Goal: Task Accomplishment & Management: Complete application form

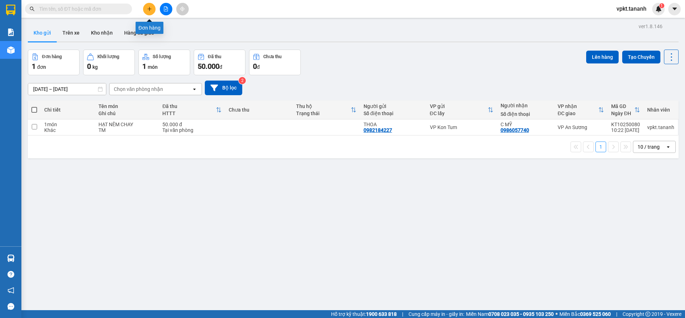
click at [149, 5] on button at bounding box center [149, 9] width 12 height 12
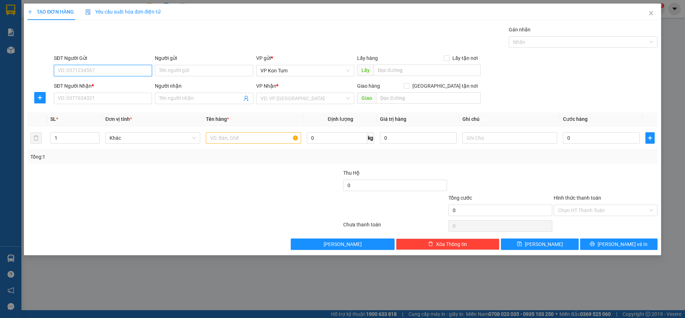
click at [86, 71] on input "SĐT Người Gửi" at bounding box center [103, 70] width 98 height 11
type input "0968088773"
click at [168, 70] on input "Người gửi" at bounding box center [204, 70] width 98 height 11
type input "K ANH"
click at [98, 97] on input "SĐT Người Nhận *" at bounding box center [103, 98] width 98 height 11
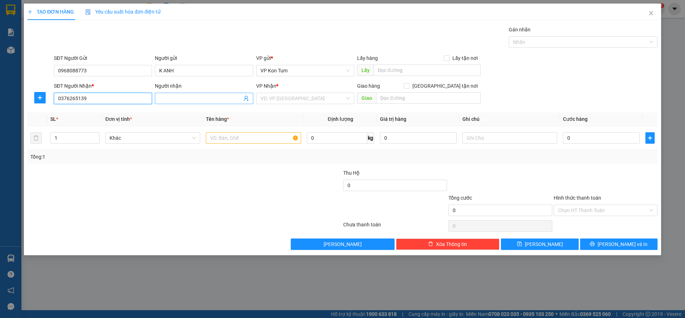
type input "0376265139"
click at [172, 98] on input "Người nhận" at bounding box center [200, 99] width 82 height 8
type input "D TIẾN"
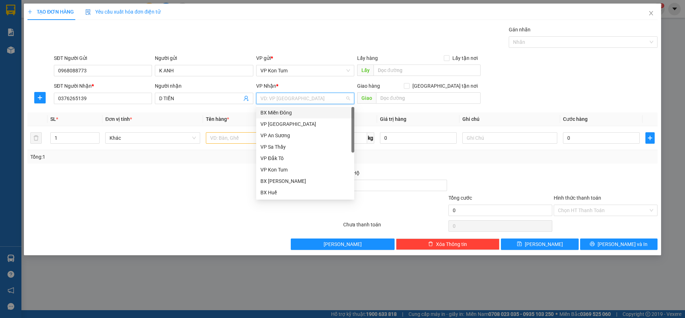
click at [280, 99] on input "search" at bounding box center [302, 98] width 85 height 11
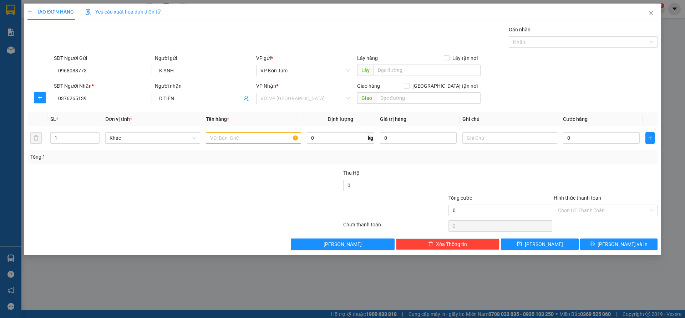
click at [190, 112] on div "Transit Pickup Surcharge Ids Transit Deliver Surcharge Ids Transit Deliver Surc…" at bounding box center [342, 138] width 630 height 224
click at [279, 99] on input "search" at bounding box center [302, 98] width 85 height 11
drag, startPoint x: 128, startPoint y: 72, endPoint x: 49, endPoint y: 73, distance: 79.2
click at [49, 73] on div "SĐT Người Gửi 0968088773 0968088773 Người gửi K ANH VP gửi * VP Kon Tum Lấy hàn…" at bounding box center [342, 66] width 631 height 25
click at [288, 100] on input "search" at bounding box center [302, 98] width 85 height 11
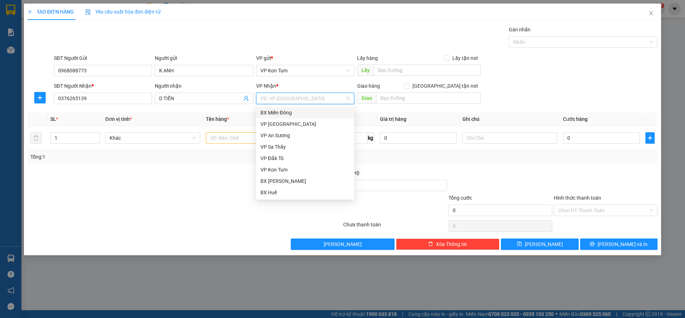
type input "B"
click at [284, 113] on div "BX Miền Đông" at bounding box center [305, 113] width 90 height 8
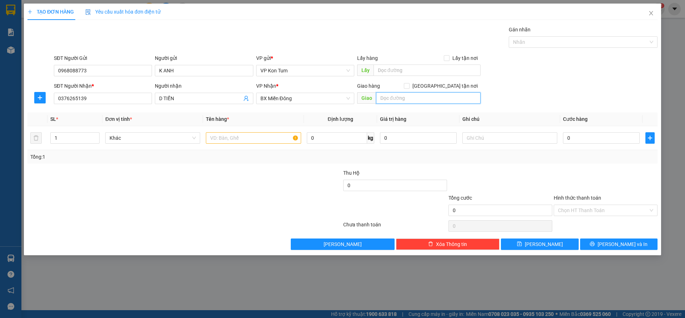
click at [390, 99] on input "text" at bounding box center [428, 97] width 104 height 11
click at [226, 138] on input "text" at bounding box center [253, 137] width 95 height 11
type input "L"
type input "D"
type input "ĐỒ ĂN"
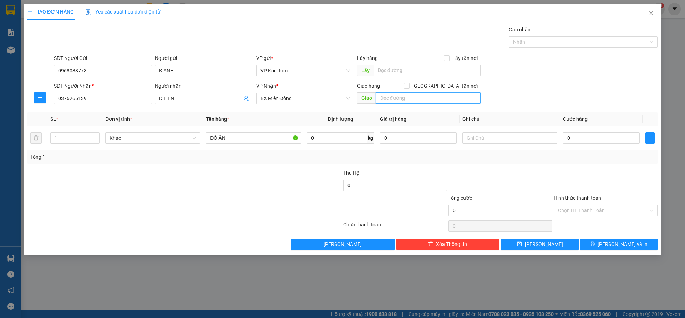
click at [383, 101] on input "text" at bounding box center [428, 97] width 104 height 11
click at [394, 101] on input "text" at bounding box center [428, 97] width 104 height 11
type input "GTN /CC /DĨ AN"
click at [585, 139] on input "0" at bounding box center [601, 137] width 77 height 11
type input "5"
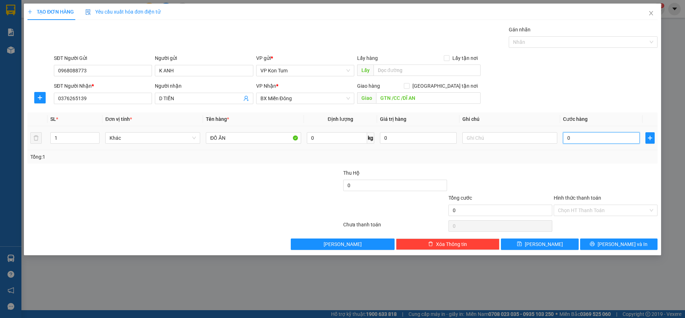
type input "5"
type input "50"
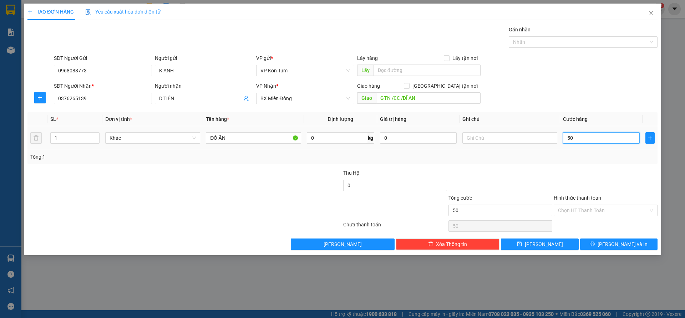
type input "500"
type input "5.000"
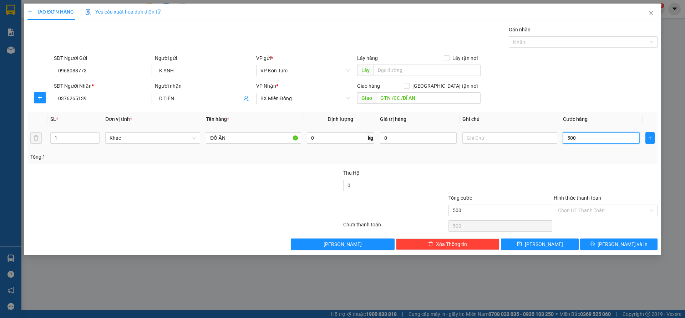
type input "5.000"
type input "50.000"
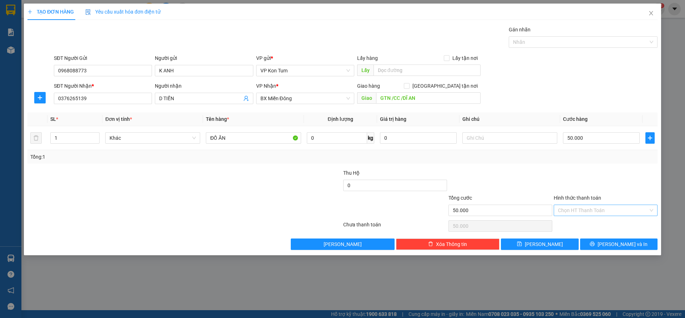
click at [573, 210] on input "Hình thức thanh toán" at bounding box center [603, 210] width 90 height 11
click at [580, 170] on div at bounding box center [605, 181] width 105 height 25
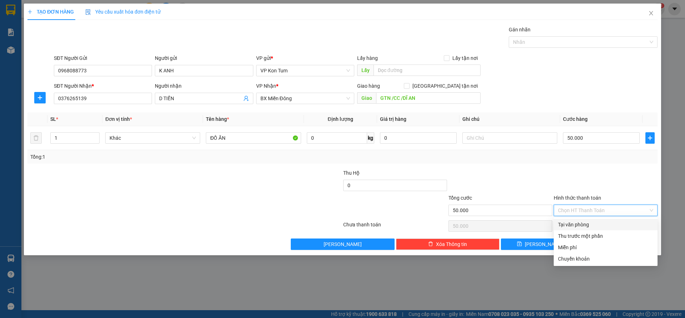
click at [572, 211] on input "Hình thức thanh toán" at bounding box center [603, 210] width 90 height 11
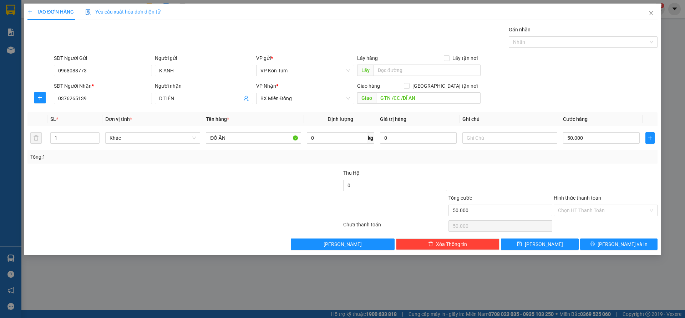
click at [546, 165] on div "Transit Pickup Surcharge Ids Transit Deliver Surcharge Ids Transit Deliver Surc…" at bounding box center [342, 138] width 630 height 224
click at [561, 209] on input "Hình thức thanh toán" at bounding box center [603, 210] width 90 height 11
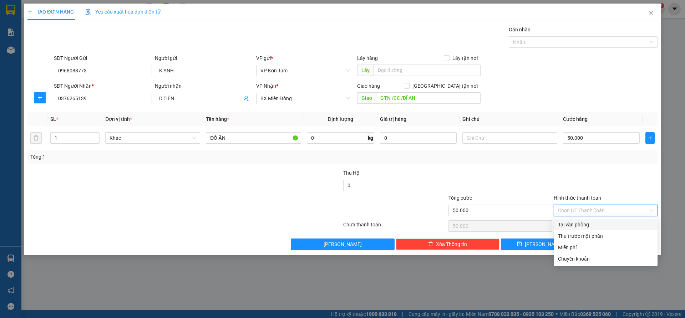
click at [565, 184] on div at bounding box center [605, 181] width 105 height 25
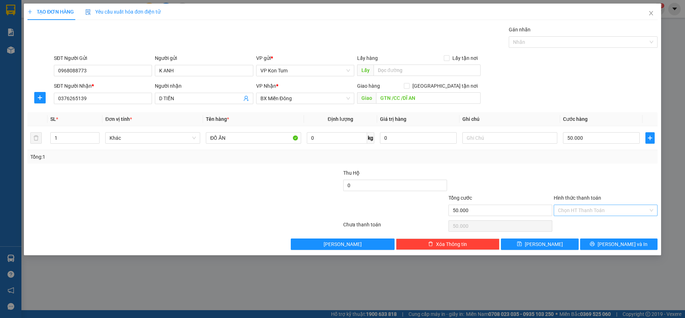
click at [565, 208] on input "Hình thức thanh toán" at bounding box center [603, 210] width 90 height 11
click at [527, 176] on div at bounding box center [500, 181] width 105 height 25
click at [594, 242] on icon "printer" at bounding box center [592, 244] width 5 height 5
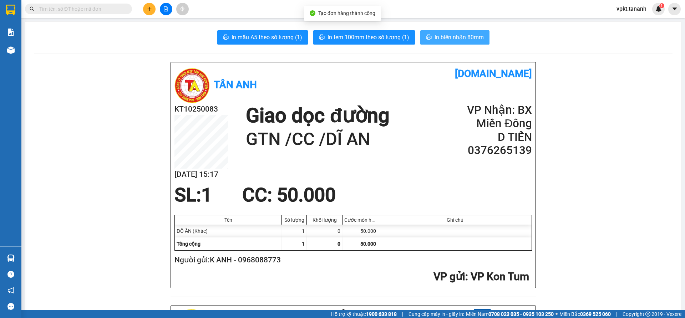
click at [443, 37] on span "In biên nhận 80mm" at bounding box center [458, 37] width 49 height 9
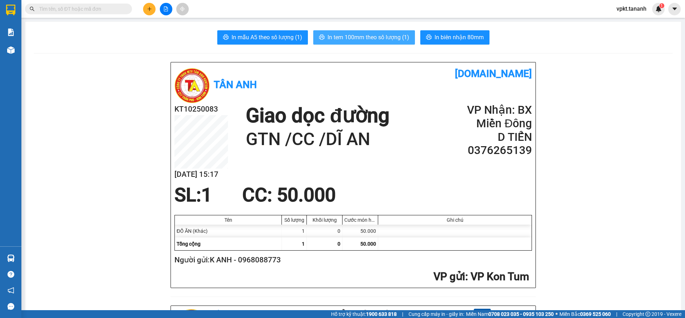
click at [342, 36] on span "In tem 100mm theo số lượng (1)" at bounding box center [368, 37] width 82 height 9
click at [347, 36] on span "In tem 100mm theo số lượng (1)" at bounding box center [368, 37] width 82 height 9
click at [353, 37] on span "In tem 100mm theo số lượng (1)" at bounding box center [368, 37] width 82 height 9
click at [148, 8] on icon "plus" at bounding box center [149, 8] width 5 height 5
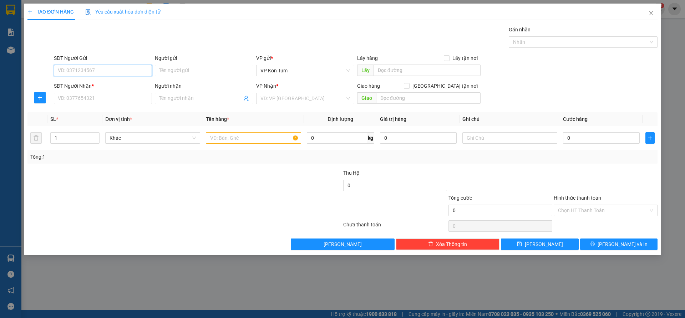
click at [100, 69] on input "SĐT Người Gửi" at bounding box center [103, 70] width 98 height 11
type input "0984525129"
drag, startPoint x: 101, startPoint y: 81, endPoint x: 106, endPoint y: 85, distance: 5.6
click at [102, 81] on div "0984525129 - C. HẠNH" at bounding box center [103, 85] width 90 height 8
type input "C. HẠNH"
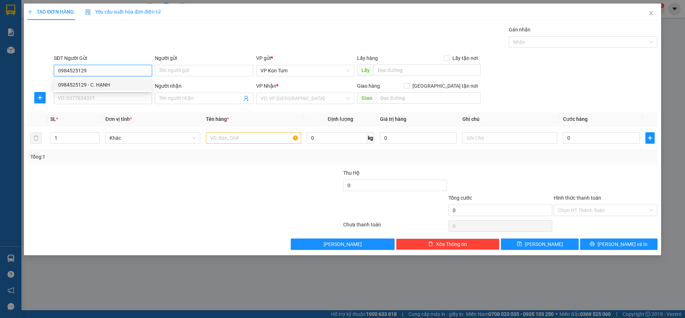
type input "0983095699"
type input "C. HẢO"
type input "GTN/CR 60K/QUẬN 6"
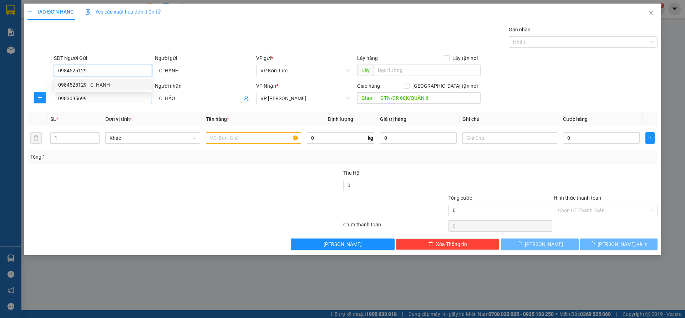
type input "70.000"
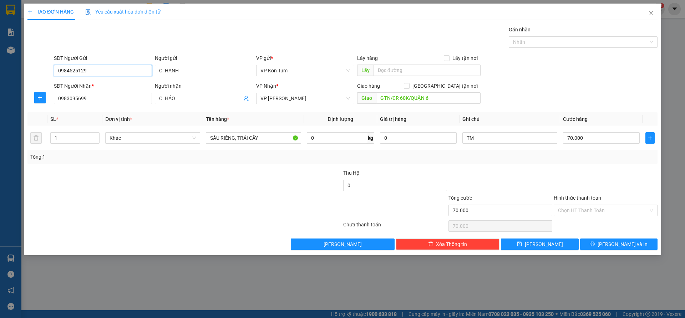
type input "0984525129"
drag, startPoint x: 108, startPoint y: 92, endPoint x: 102, endPoint y: 97, distance: 7.4
click at [103, 95] on div "SĐT Người Nhận * 0983095699" at bounding box center [103, 94] width 98 height 25
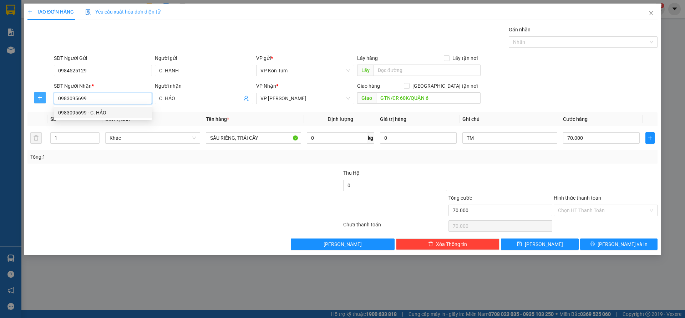
drag, startPoint x: 101, startPoint y: 98, endPoint x: 38, endPoint y: 97, distance: 62.8
click at [38, 97] on div "SĐT Người Nhận * 0983095699 Người nhận C. HẢO VP Nhận * VP Thành Thái Giao hàng…" at bounding box center [342, 94] width 631 height 25
type input "0972846759"
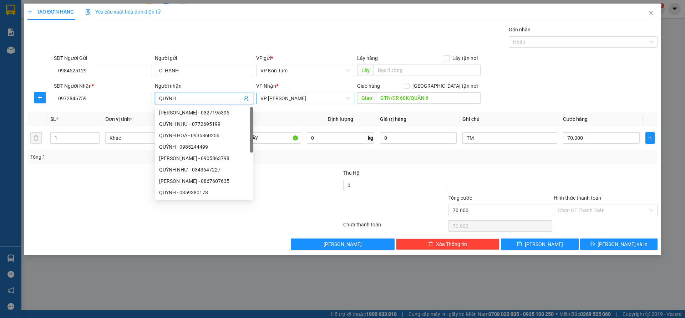
click at [282, 99] on span "VP [PERSON_NAME]" at bounding box center [305, 98] width 90 height 11
type input "QUỲNH"
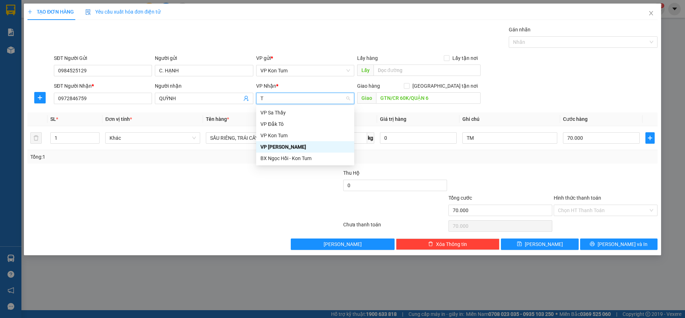
type input "TH"
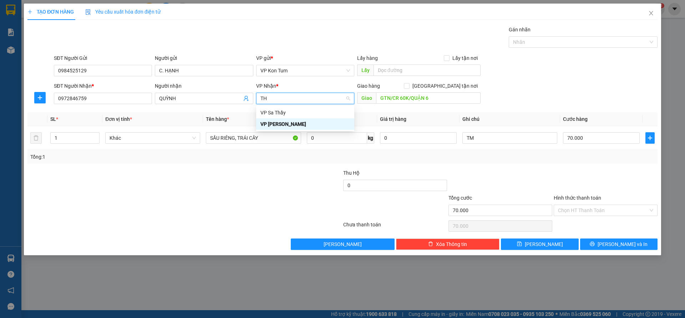
click at [283, 123] on div "VP [PERSON_NAME]" at bounding box center [305, 124] width 90 height 8
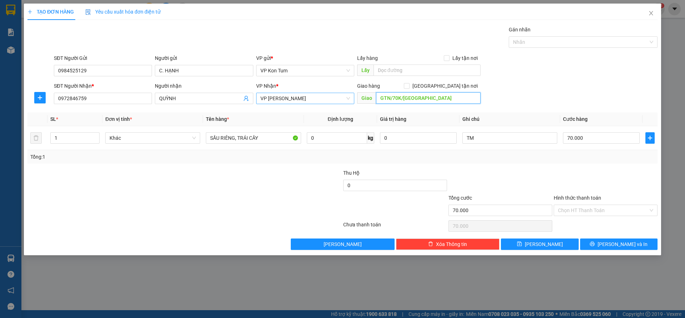
click at [392, 97] on input "GTN/70K/PHÚ NH" at bounding box center [428, 97] width 104 height 11
click at [432, 98] on input "GTN/CR70K/PHÚ NH" at bounding box center [428, 97] width 104 height 11
type input "GTN/CR70K/PHÚ NHUẬN"
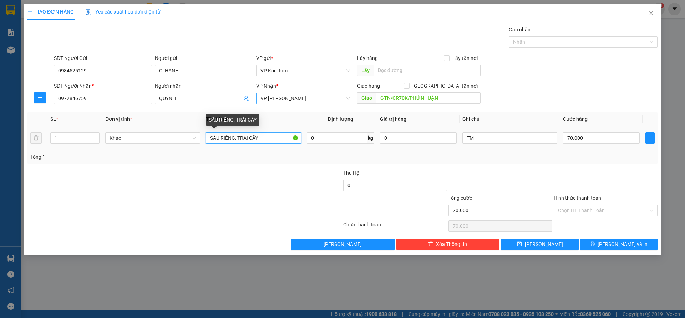
drag, startPoint x: 272, startPoint y: 139, endPoint x: 173, endPoint y: 126, distance: 100.0
click at [173, 126] on tr "1 Khác SẦU RIÊNG, TRÁI CÂY 0 kg 0 TM 70.000" at bounding box center [342, 138] width 630 height 24
type input "D"
type input "ĐỒ ĂN"
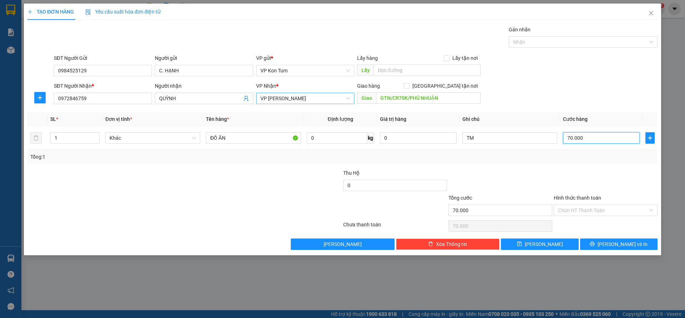
type input "6"
type input "60"
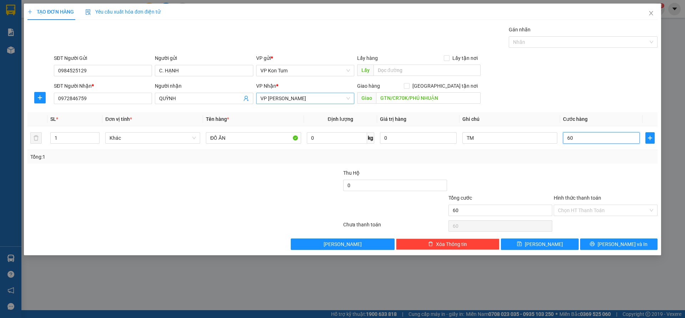
type input "60"
type input "600"
type input "6.000"
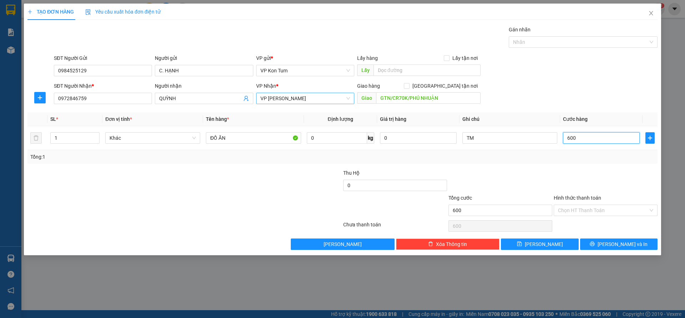
type input "6.000"
type input "60.000"
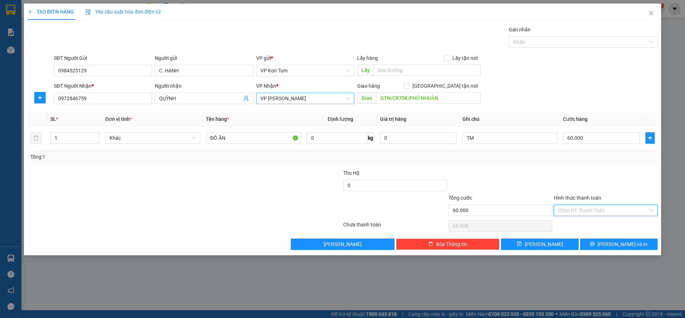
click at [570, 208] on input "Hình thức thanh toán" at bounding box center [603, 210] width 90 height 11
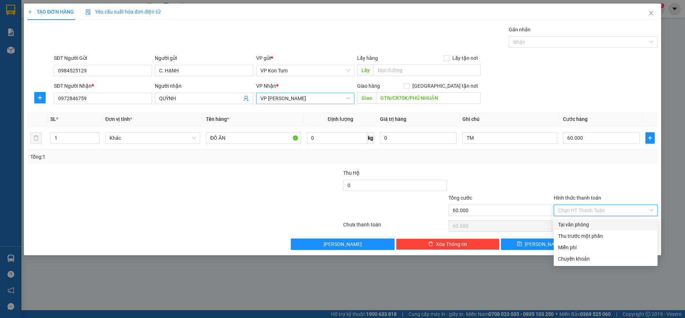
click at [570, 225] on div "Transit Pickup Surcharge Ids Transit Deliver Surcharge Ids Transit Deliver Surc…" at bounding box center [342, 138] width 630 height 224
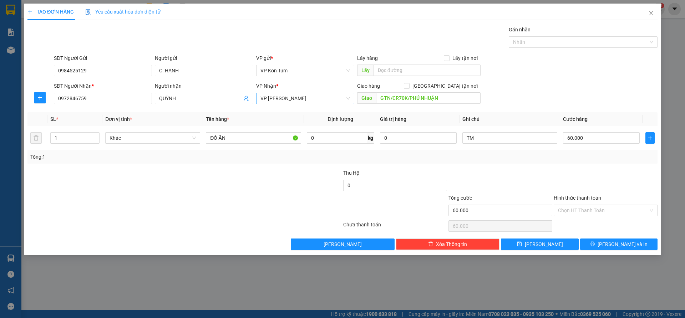
click at [677, 238] on div "TẠO ĐƠN HÀNG Yêu cầu xuất hóa đơn điện tử Transit Pickup Surcharge Ids Transit …" at bounding box center [342, 159] width 685 height 318
click at [604, 212] on input "Hình thức thanh toán" at bounding box center [603, 210] width 90 height 11
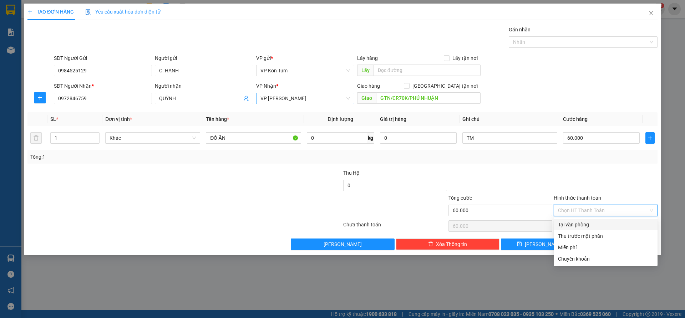
click at [571, 226] on div "Tại văn phòng" at bounding box center [605, 225] width 95 height 8
type input "0"
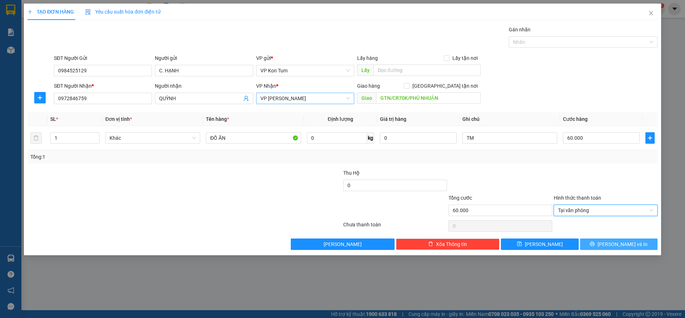
click at [615, 245] on span "[PERSON_NAME] và In" at bounding box center [622, 244] width 50 height 8
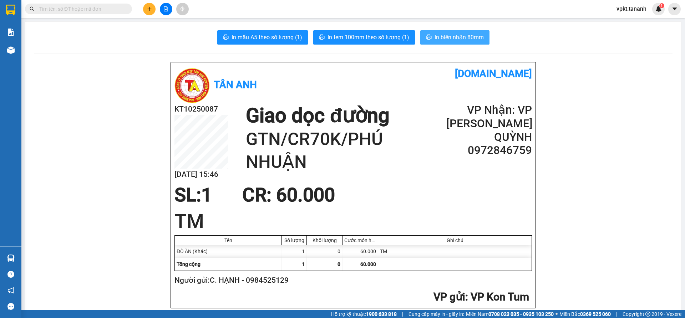
click at [464, 33] on span "In biên nhận 80mm" at bounding box center [458, 37] width 49 height 9
click at [446, 38] on span "In biên nhận 80mm" at bounding box center [458, 37] width 49 height 9
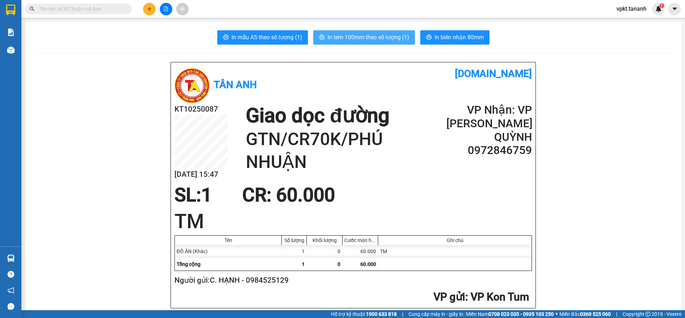
click at [365, 36] on span "In tem 100mm theo số lượng (1)" at bounding box center [368, 37] width 82 height 9
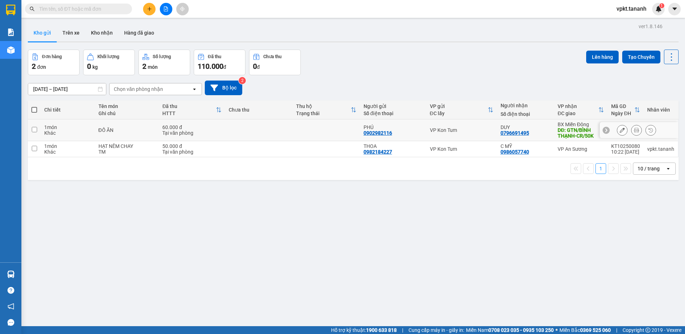
click at [619, 130] on icon at bounding box center [621, 130] width 5 height 5
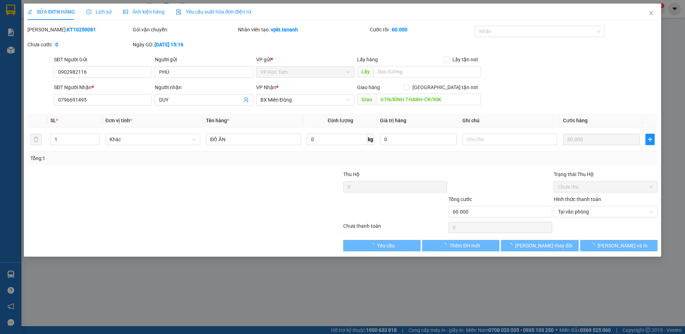
type input "0902982116"
type input "0796691495"
type input "GTN/BÌNH THẠNH-CR/50K"
type input "60.000"
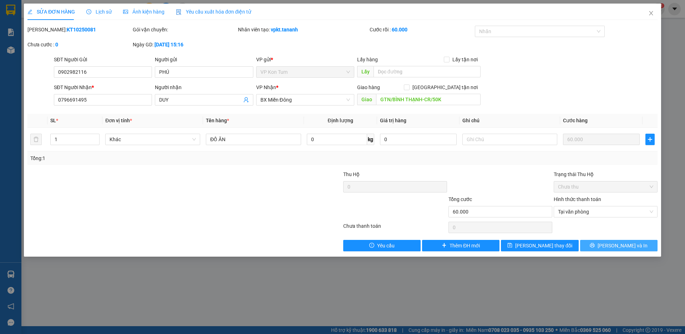
click at [618, 245] on span "[PERSON_NAME] và In" at bounding box center [622, 246] width 50 height 8
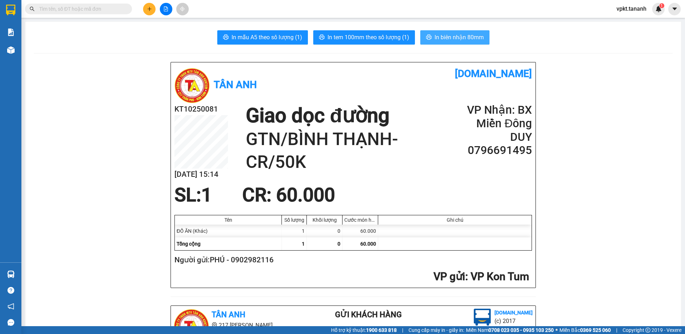
click at [467, 40] on span "In biên nhận 80mm" at bounding box center [458, 37] width 49 height 9
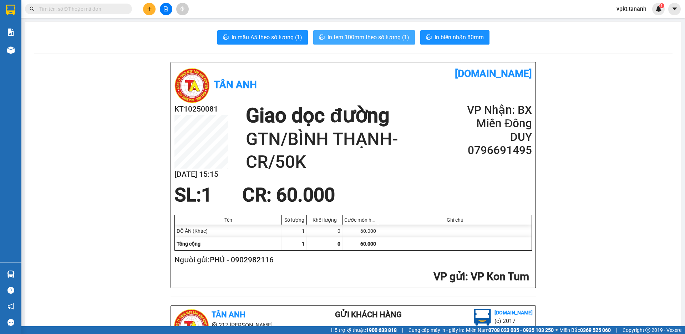
click at [356, 35] on span "In tem 100mm theo số lượng (1)" at bounding box center [368, 37] width 82 height 9
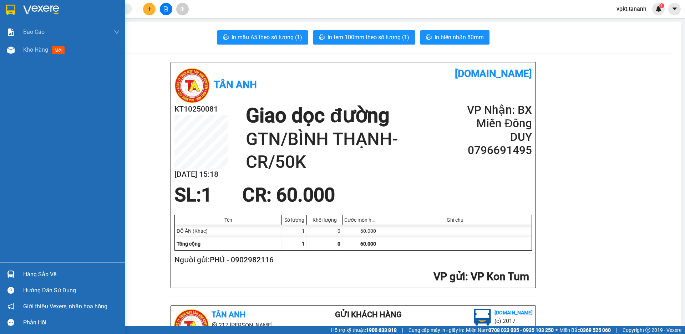
click at [10, 8] on img at bounding box center [10, 10] width 9 height 11
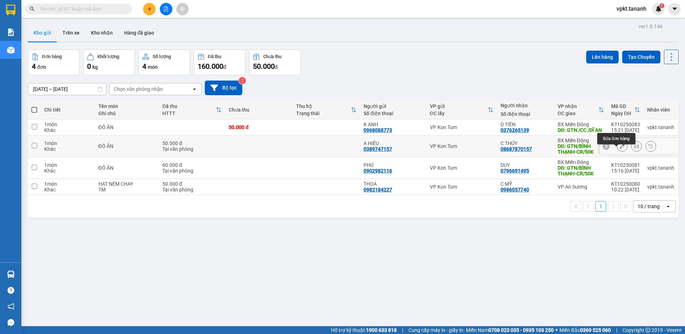
click at [618, 149] on button at bounding box center [622, 146] width 10 height 12
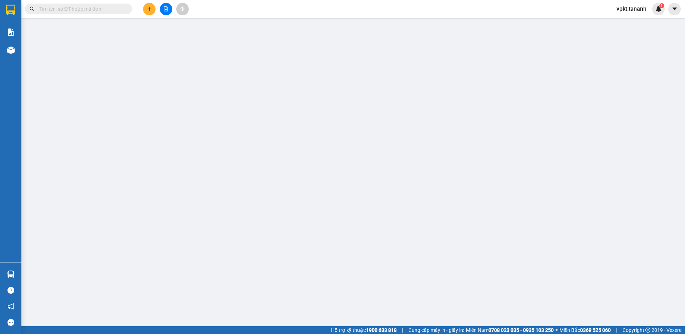
type input "0389747157"
type input "08687870157"
type input "GTN/BÌNH THẠNH-CR/50K"
type input "50.000"
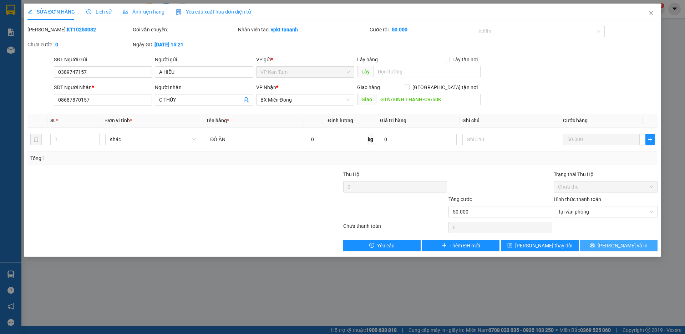
click at [616, 243] on span "[PERSON_NAME] và In" at bounding box center [622, 246] width 50 height 8
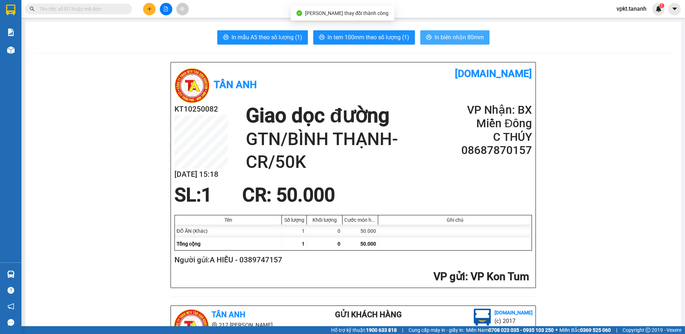
click at [451, 39] on span "In biên nhận 80mm" at bounding box center [458, 37] width 49 height 9
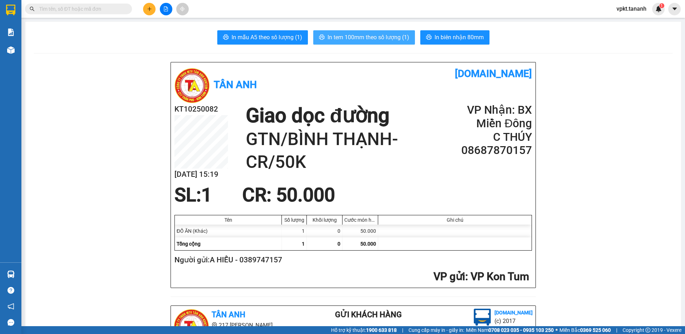
click at [389, 38] on span "In tem 100mm theo số lượng (1)" at bounding box center [368, 37] width 82 height 9
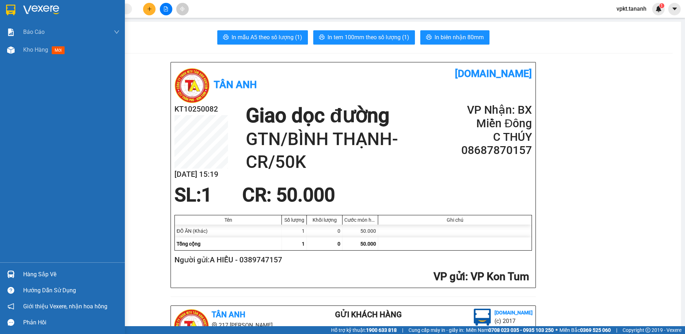
click at [7, 6] on img at bounding box center [10, 10] width 9 height 11
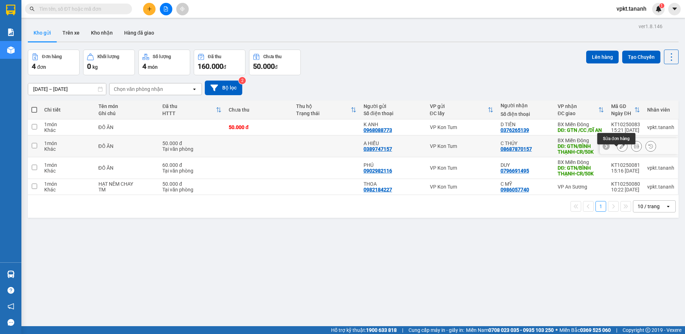
click at [619, 153] on button at bounding box center [622, 146] width 10 height 12
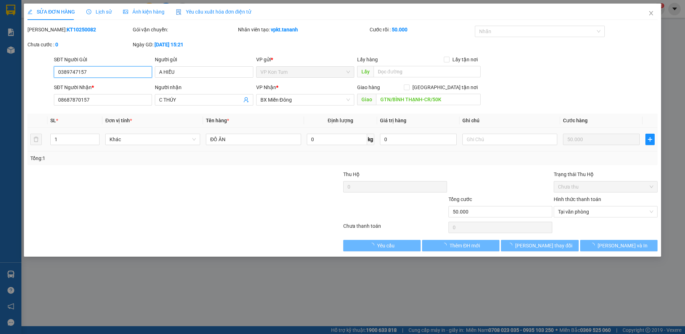
type input "0389747157"
type input "08687870157"
type input "GTN/BÌNH THẠNH-CR/50K"
type input "50.000"
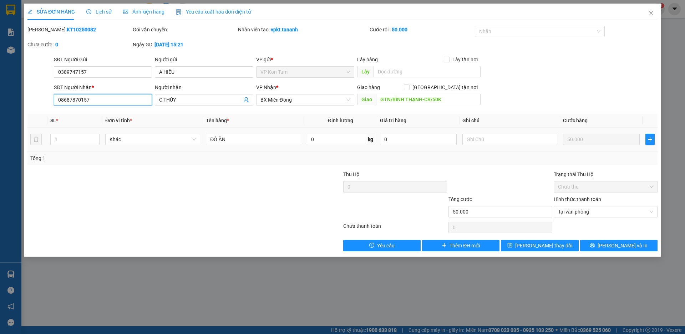
click at [85, 99] on input "08687870157" at bounding box center [103, 99] width 98 height 11
click at [68, 100] on input "08687870157" at bounding box center [103, 99] width 98 height 11
click at [72, 100] on input "08687870157" at bounding box center [103, 99] width 98 height 11
type input "0868870157"
click at [619, 242] on span "[PERSON_NAME] và In" at bounding box center [622, 246] width 50 height 8
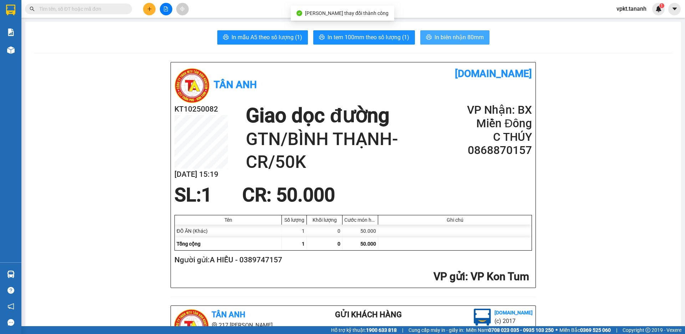
click at [439, 40] on span "In biên nhận 80mm" at bounding box center [458, 37] width 49 height 9
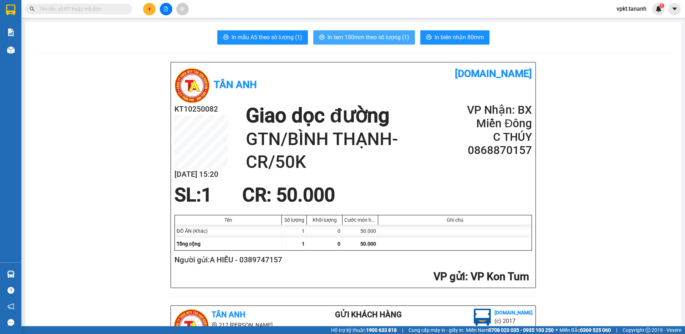
drag, startPoint x: 513, startPoint y: 270, endPoint x: 356, endPoint y: 43, distance: 276.3
click at [357, 44] on button "In tem 100mm theo số lượng (1)" at bounding box center [364, 37] width 102 height 14
click at [355, 40] on span "In tem 100mm theo số lượng (1)" at bounding box center [368, 37] width 82 height 9
click at [361, 39] on span "In tem 100mm theo số lượng (1)" at bounding box center [368, 37] width 82 height 9
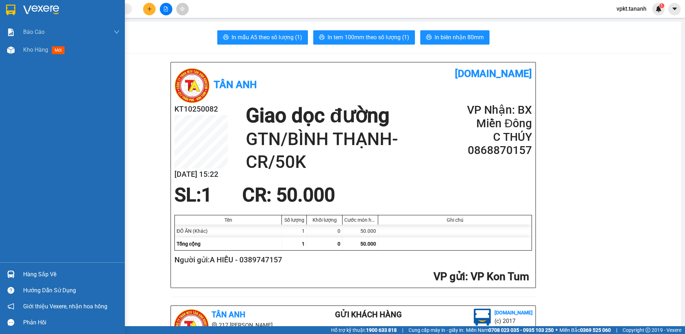
click at [13, 7] on img at bounding box center [10, 10] width 9 height 11
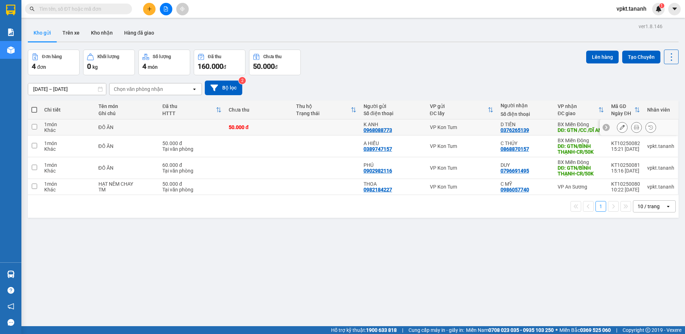
click at [619, 130] on icon at bounding box center [621, 127] width 5 height 5
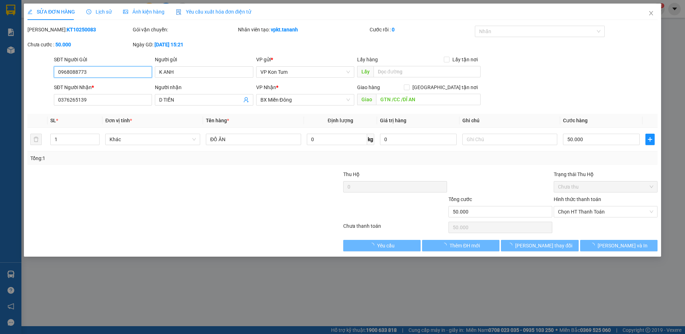
type input "0968088773"
type input "0376265139"
type input "GTN /CC /DĨ AN"
type input "50.000"
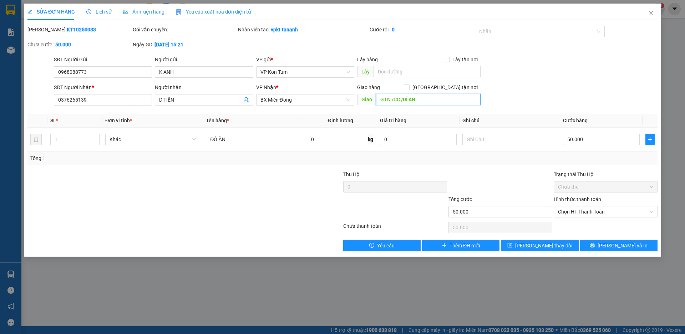
click at [399, 99] on input "GTN /CC /DĨ AN" at bounding box center [428, 99] width 104 height 11
click at [582, 212] on span "Chọn HT Thanh Toán" at bounding box center [605, 211] width 95 height 11
type input "GTN/CR150K/DĨ AN"
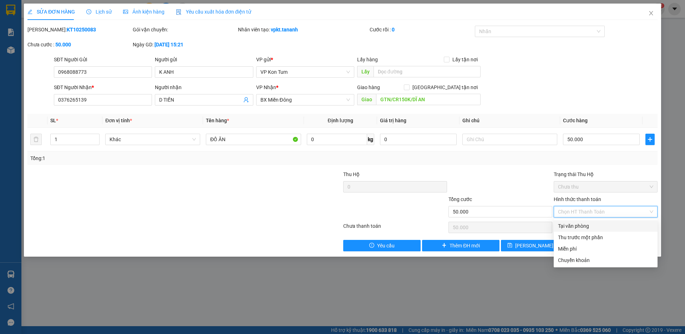
click at [571, 227] on div "Tại văn phòng" at bounding box center [605, 226] width 95 height 8
type input "0"
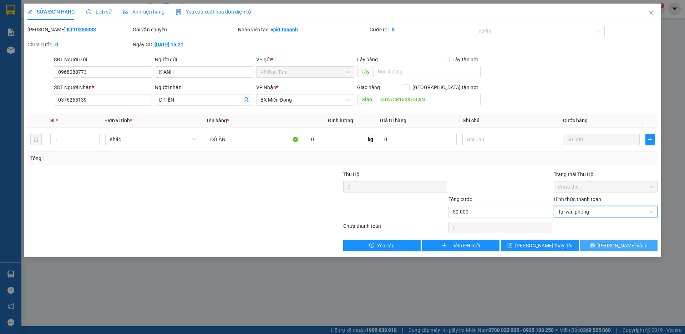
click at [618, 247] on span "[PERSON_NAME] và In" at bounding box center [622, 246] width 50 height 8
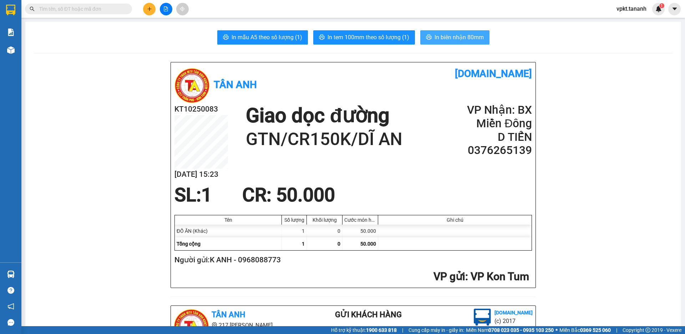
click at [457, 37] on span "In biên nhận 80mm" at bounding box center [458, 37] width 49 height 9
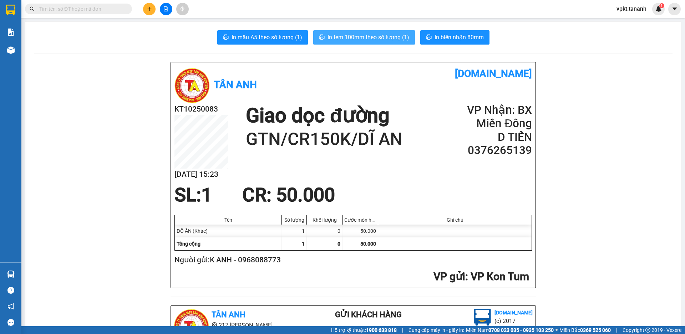
click at [370, 37] on span "In tem 100mm theo số lượng (1)" at bounding box center [368, 37] width 82 height 9
click at [152, 5] on button at bounding box center [149, 9] width 12 height 12
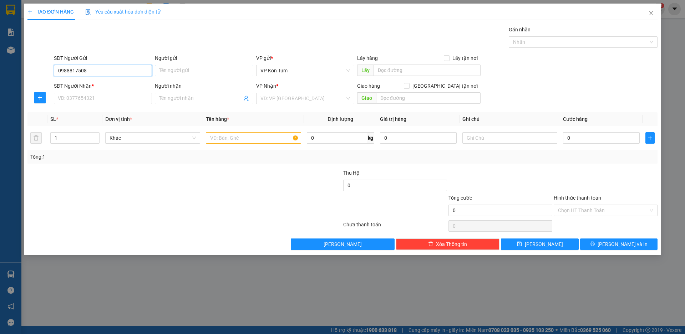
type input "0988817508"
click at [187, 71] on input "Người gửi" at bounding box center [204, 70] width 98 height 11
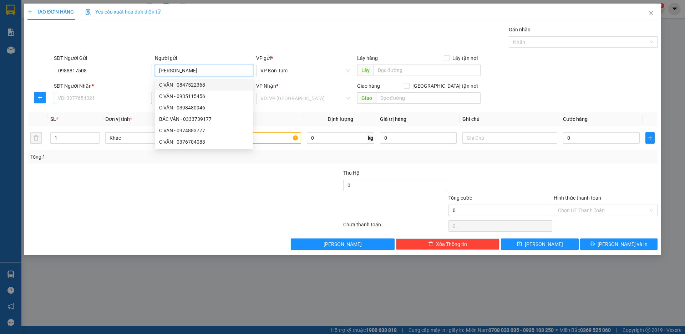
type input "[PERSON_NAME]"
click at [102, 98] on input "SĐT Người Nhận *" at bounding box center [103, 98] width 98 height 11
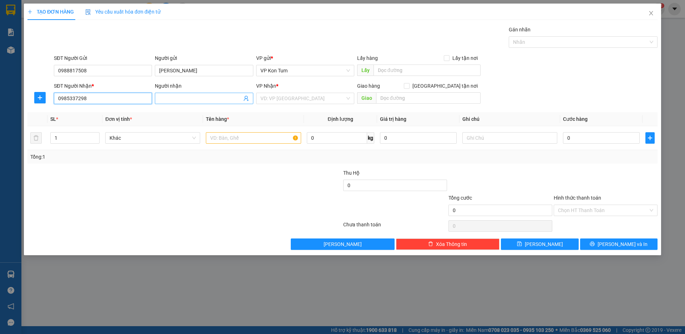
type input "0985337298"
click at [191, 96] on input "Người nhận" at bounding box center [200, 99] width 82 height 8
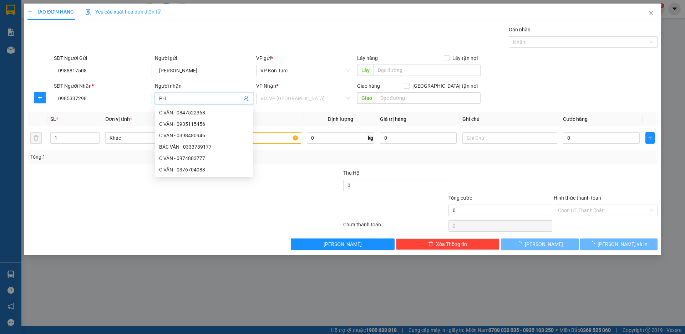
type input "P"
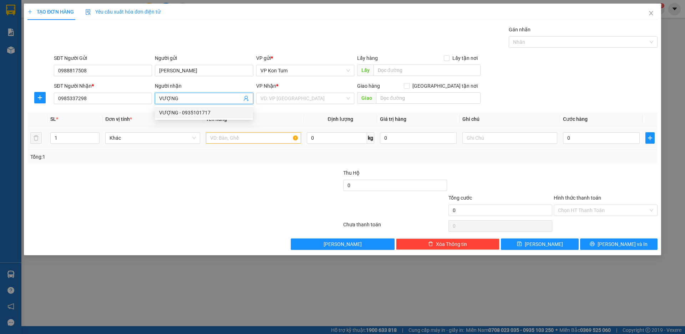
type input "VƯỢNG"
click at [248, 142] on input "text" at bounding box center [253, 137] width 95 height 11
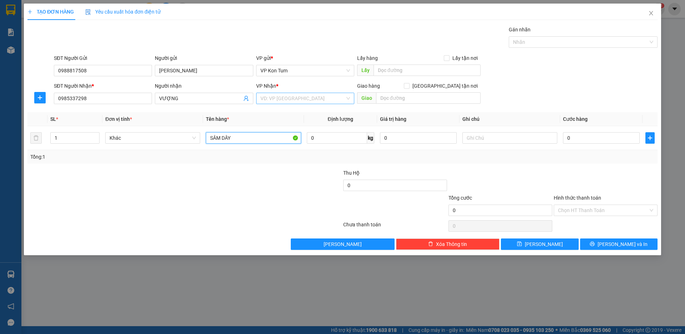
type input "SÂM DÂY"
click at [297, 98] on input "search" at bounding box center [302, 98] width 85 height 11
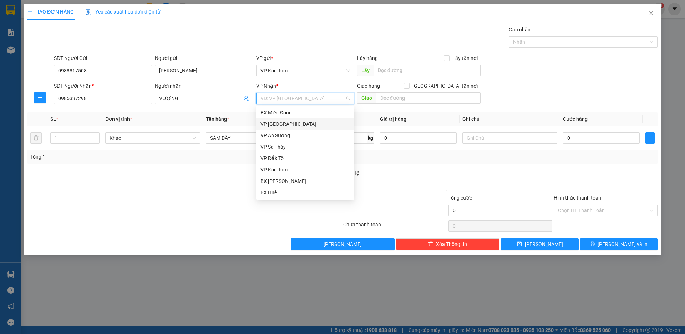
click at [280, 124] on div "VP [GEOGRAPHIC_DATA]" at bounding box center [305, 124] width 90 height 8
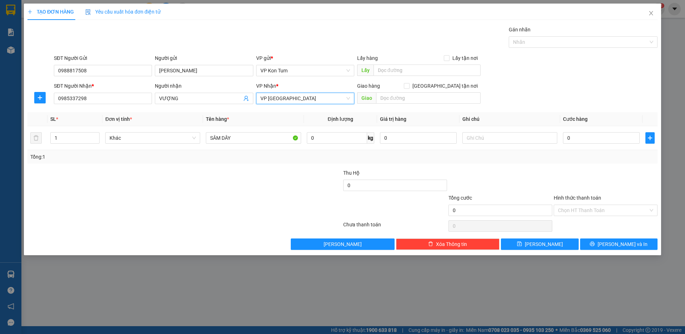
click at [297, 100] on span "VP [GEOGRAPHIC_DATA]" at bounding box center [305, 98] width 90 height 11
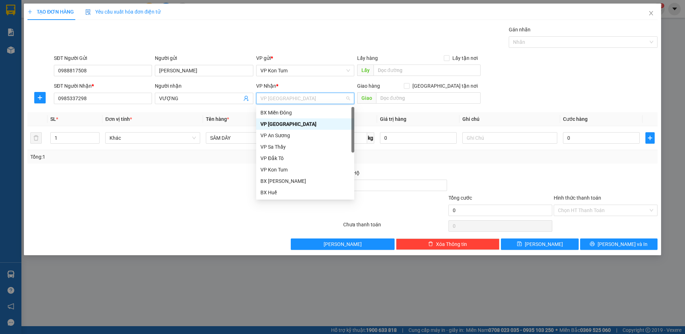
click at [272, 123] on div "VP [GEOGRAPHIC_DATA]" at bounding box center [305, 124] width 90 height 8
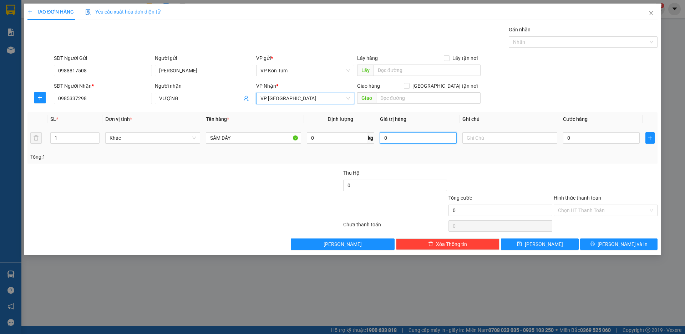
click at [417, 142] on input "0" at bounding box center [418, 137] width 77 height 11
click at [587, 143] on input "0" at bounding box center [601, 137] width 77 height 11
type input "50"
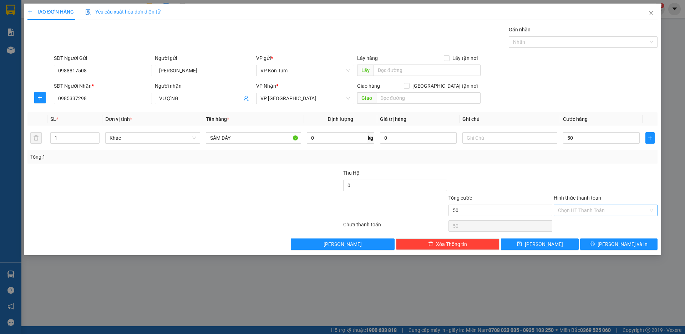
type input "50.000"
click at [599, 214] on input "Hình thức thanh toán" at bounding box center [603, 210] width 90 height 11
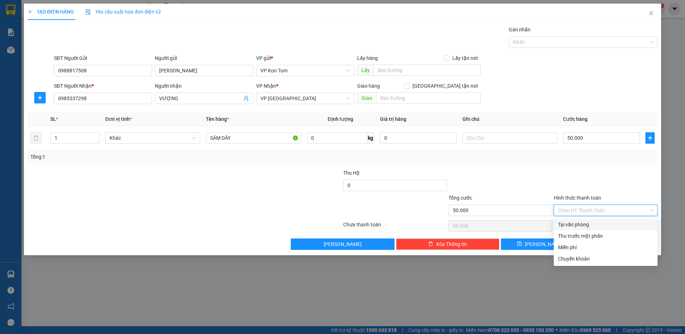
click at [584, 225] on div "Tại văn phòng" at bounding box center [605, 225] width 95 height 8
type input "0"
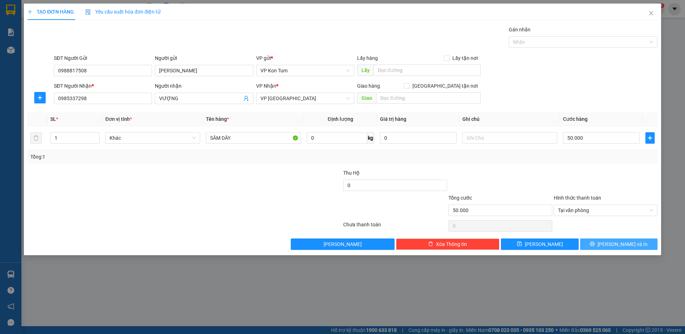
click at [610, 246] on button "[PERSON_NAME] và In" at bounding box center [618, 244] width 77 height 11
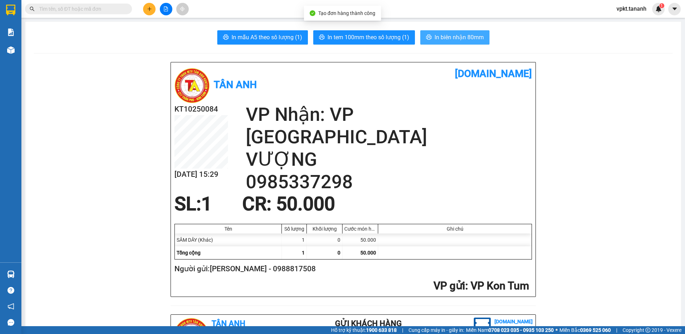
click at [470, 37] on span "In biên nhận 80mm" at bounding box center [458, 37] width 49 height 9
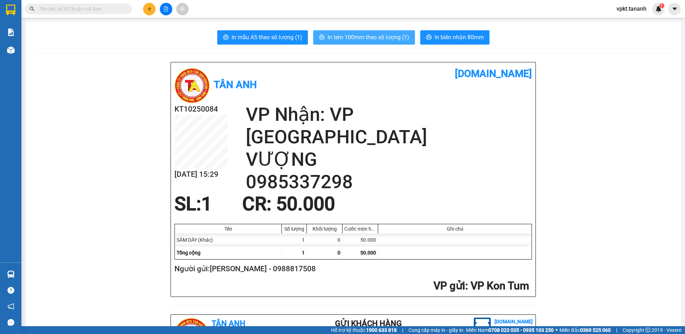
drag, startPoint x: 531, startPoint y: 278, endPoint x: 363, endPoint y: 38, distance: 293.0
click at [363, 38] on span "In tem 100mm theo số lượng (1)" at bounding box center [368, 37] width 82 height 9
click at [148, 8] on icon "plus" at bounding box center [149, 8] width 5 height 5
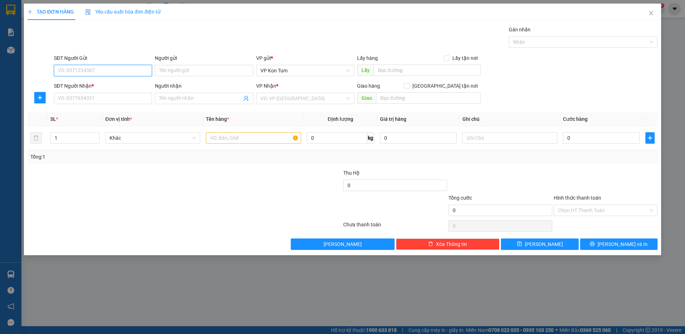
click at [124, 72] on input "SĐT Người Gửi" at bounding box center [103, 70] width 98 height 11
click at [97, 97] on input "SĐT Người Nhận *" at bounding box center [103, 98] width 98 height 11
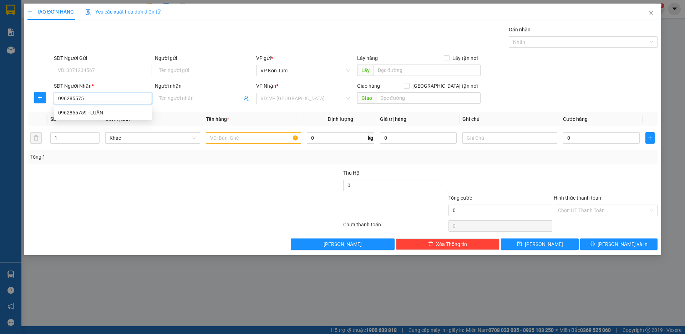
type input "0962855759"
click at [95, 116] on div "0962855759 - LUÂN" at bounding box center [103, 113] width 90 height 8
type input "LUÂN"
type input "110.000"
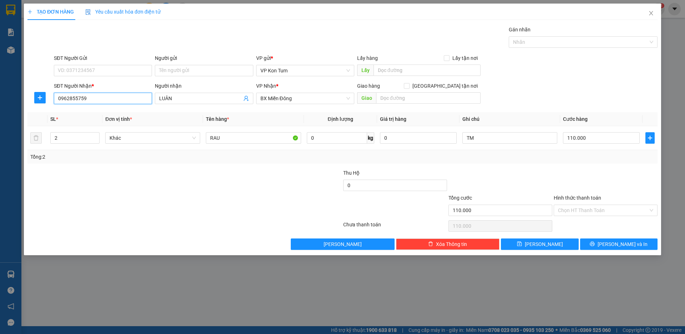
type input "0962855759"
drag, startPoint x: 97, startPoint y: 64, endPoint x: 93, endPoint y: 66, distance: 4.8
click at [93, 66] on div "SĐT Người Gửi VD: 0371234567" at bounding box center [103, 66] width 98 height 25
click at [90, 67] on input "SĐT Người Gửi" at bounding box center [103, 70] width 98 height 11
type input "0343858752"
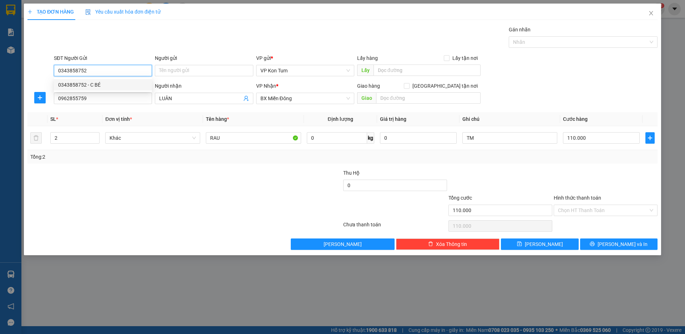
click at [83, 83] on div "0343858752 - C BÉ" at bounding box center [103, 85] width 90 height 8
type input "C BÉ"
type input "0343858752"
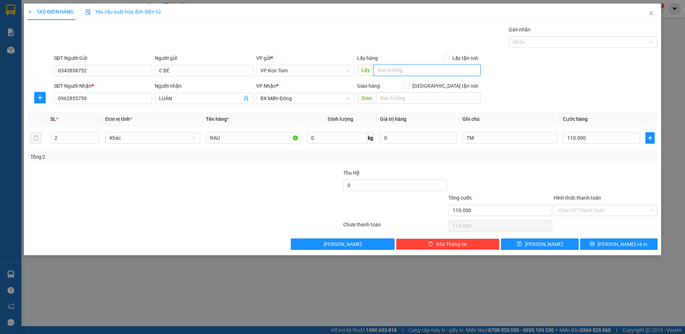
click at [392, 71] on input "text" at bounding box center [426, 70] width 107 height 11
click at [155, 137] on span "Khác" at bounding box center [152, 138] width 86 height 11
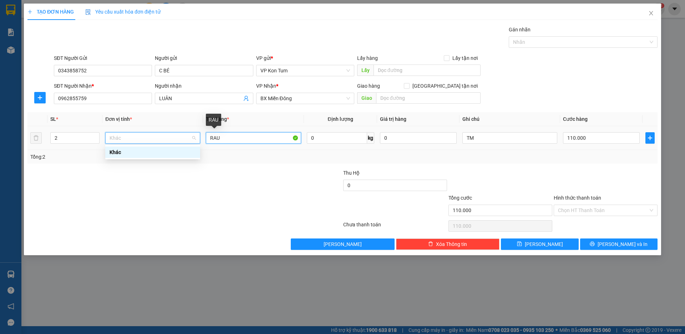
click at [236, 135] on input "RAU" at bounding box center [253, 137] width 95 height 11
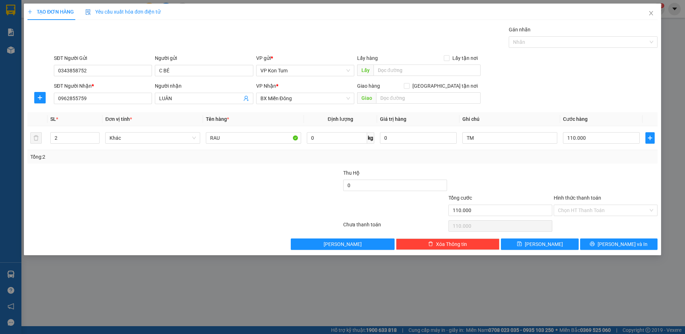
drag, startPoint x: 288, startPoint y: 165, endPoint x: 356, endPoint y: 122, distance: 80.4
click at [287, 166] on div "Transit Pickup Surcharge Ids Transit Deliver Surcharge Ids Transit Deliver Surc…" at bounding box center [342, 138] width 630 height 224
click at [240, 137] on input "RAU" at bounding box center [253, 137] width 95 height 11
drag, startPoint x: 245, startPoint y: 141, endPoint x: 201, endPoint y: 138, distance: 44.3
click at [201, 138] on tr "2 Khác RAU 0 kg 0 TM 110.000" at bounding box center [342, 138] width 630 height 24
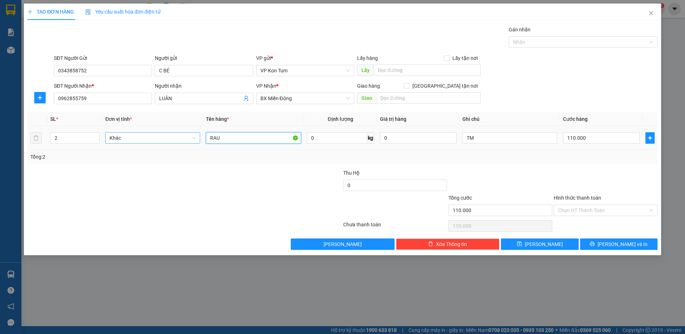
type input "D"
type input "ĐỒ ĂN"
click at [570, 208] on input "Hình thức thanh toán" at bounding box center [603, 210] width 90 height 11
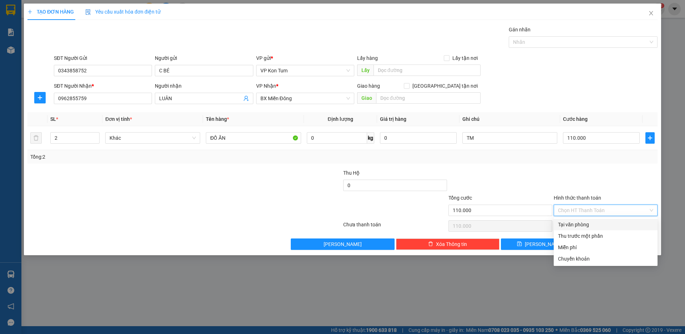
click at [572, 224] on div "Tại văn phòng" at bounding box center [605, 225] width 95 height 8
type input "0"
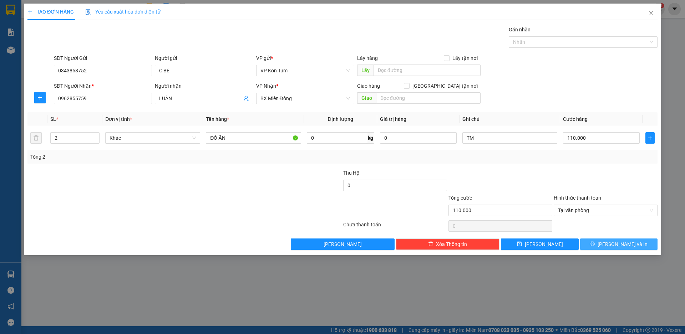
click at [611, 246] on button "[PERSON_NAME] và In" at bounding box center [618, 244] width 77 height 11
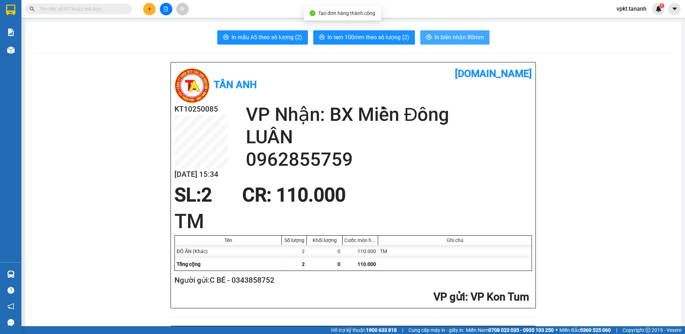
click at [464, 41] on span "In biên nhận 80mm" at bounding box center [458, 37] width 49 height 9
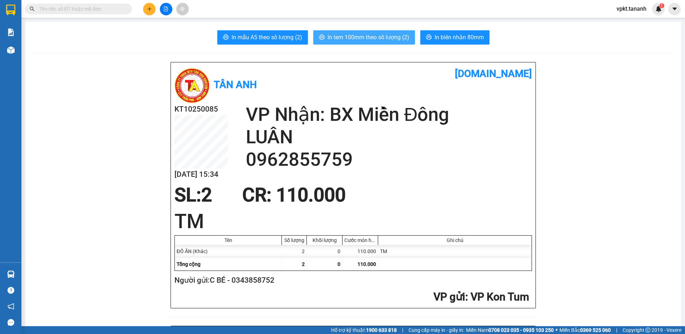
click at [362, 35] on span "In tem 100mm theo số lượng (2)" at bounding box center [368, 37] width 82 height 9
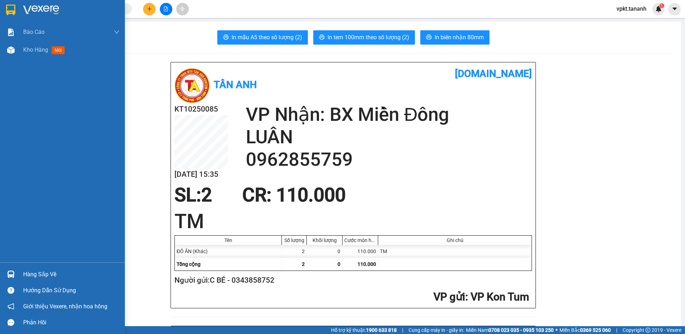
drag, startPoint x: 15, startPoint y: 4, endPoint x: 17, endPoint y: 20, distance: 15.4
click at [14, 5] on img at bounding box center [10, 10] width 9 height 11
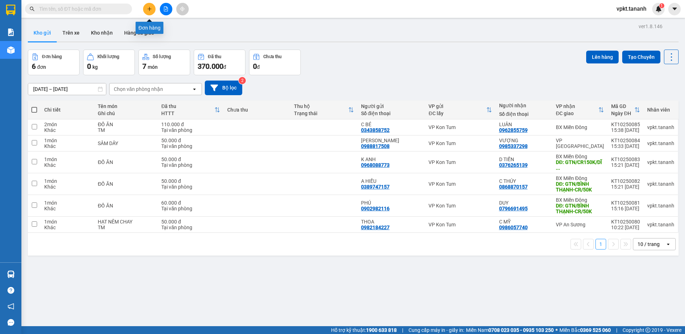
click at [149, 6] on button at bounding box center [149, 9] width 12 height 12
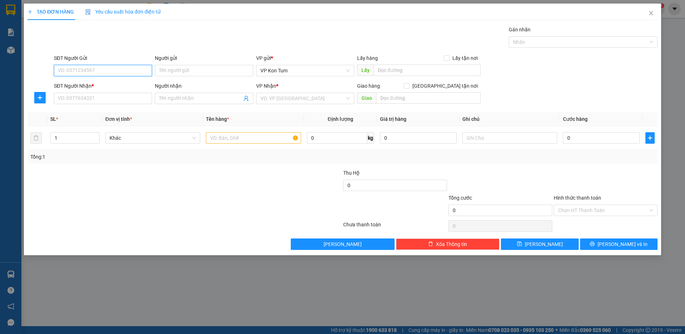
click at [88, 69] on input "SĐT Người Gửi" at bounding box center [103, 70] width 98 height 11
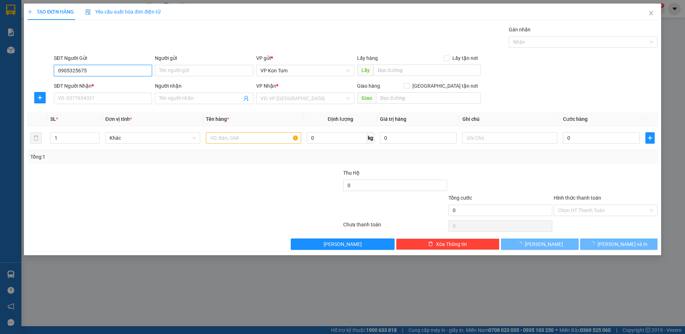
type input "0905325675"
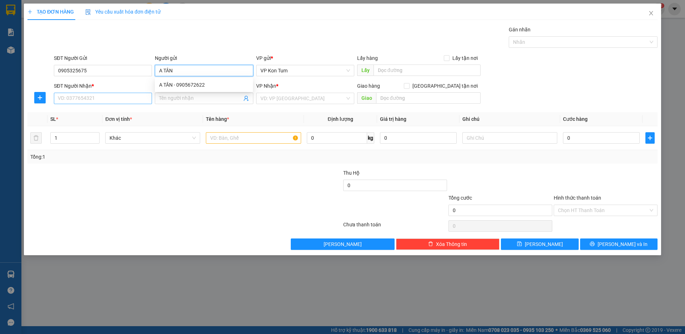
type input "A TÂN"
click at [101, 103] on input "SĐT Người Nhận *" at bounding box center [103, 98] width 98 height 11
type input "0906509604"
click at [180, 101] on input "Người nhận" at bounding box center [200, 99] width 82 height 8
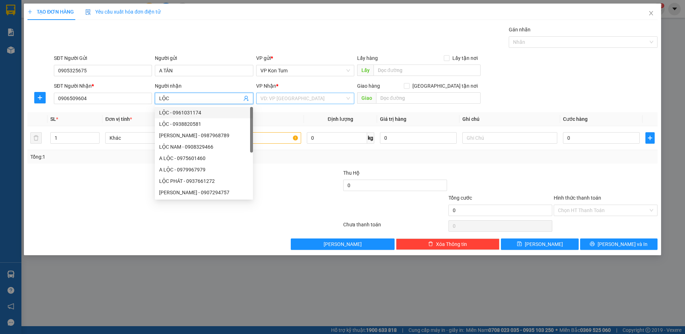
type input "LỘC"
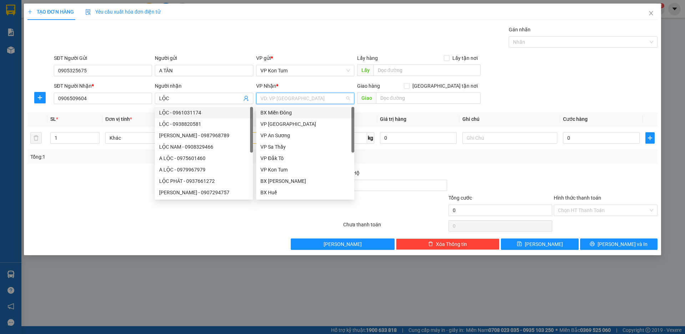
click at [280, 97] on input "search" at bounding box center [302, 98] width 85 height 11
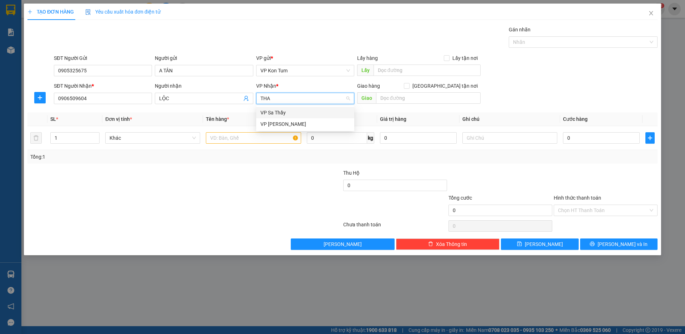
type input "THAN"
click at [279, 113] on div "VP [PERSON_NAME]" at bounding box center [305, 113] width 90 height 8
click at [245, 136] on input "text" at bounding box center [253, 137] width 95 height 11
type input "D"
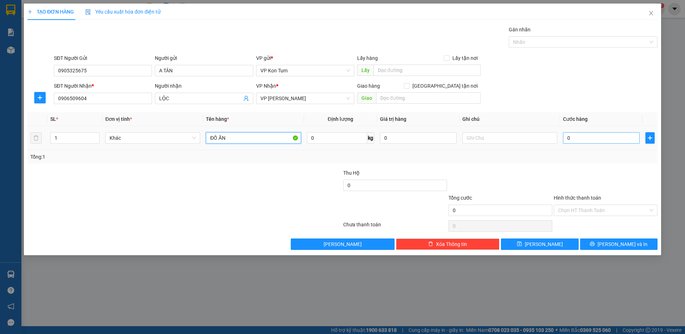
type input "ĐỒ ĂN"
click at [582, 141] on input "0" at bounding box center [601, 137] width 77 height 11
type input "6"
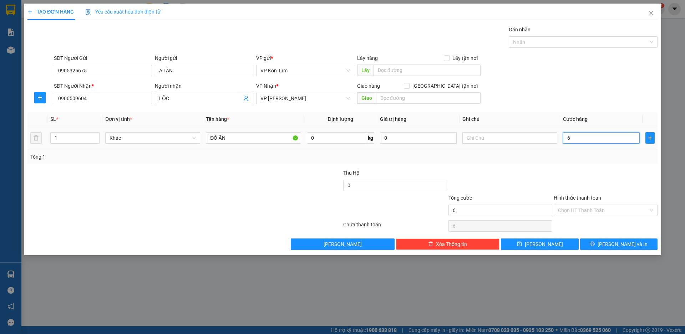
type input "60"
type input "600"
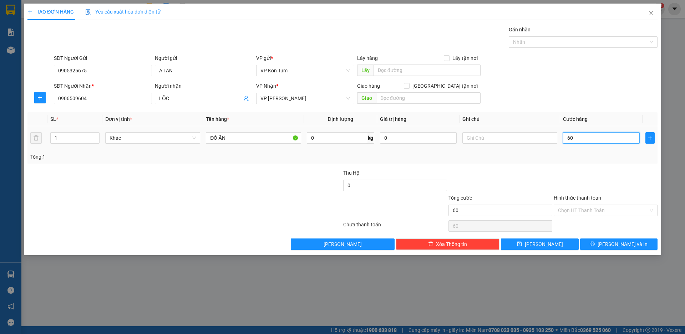
type input "600"
type input "6.000"
type input "60.000"
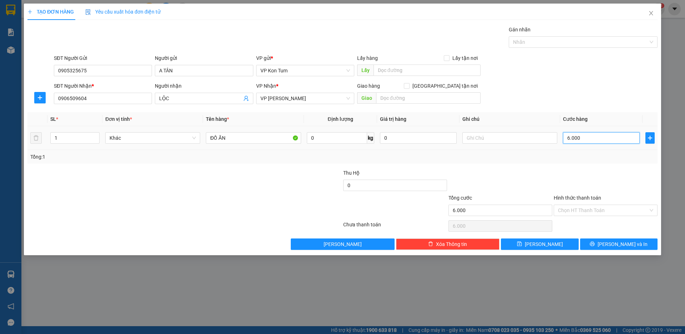
type input "60.000"
click at [565, 161] on div "Tổng: 1" at bounding box center [342, 157] width 630 height 14
click at [572, 208] on input "Hình thức thanh toán" at bounding box center [603, 210] width 90 height 11
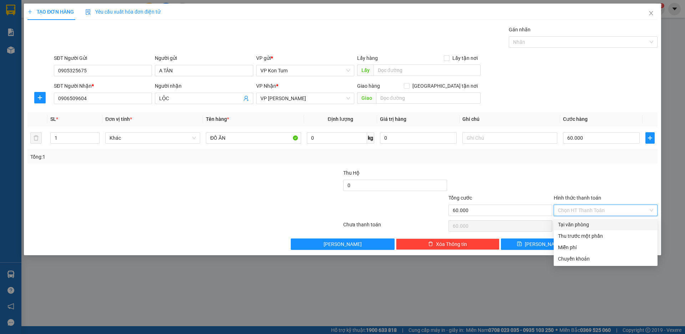
click at [577, 225] on div "Tại văn phòng" at bounding box center [605, 225] width 95 height 8
type input "0"
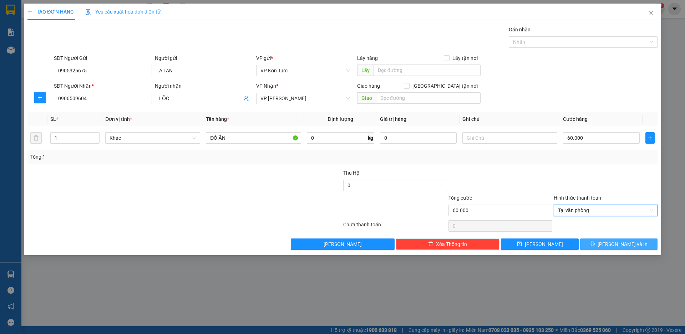
click at [620, 247] on span "[PERSON_NAME] và In" at bounding box center [622, 244] width 50 height 8
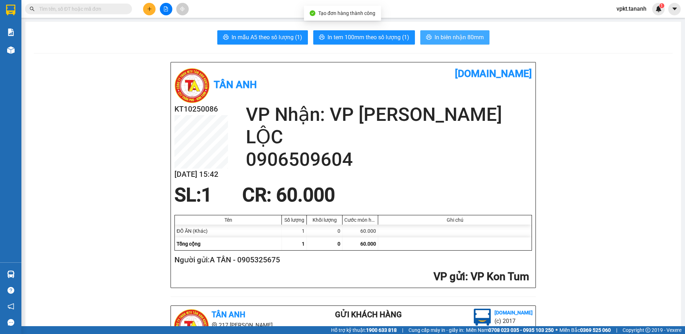
click at [442, 38] on span "In biên nhận 80mm" at bounding box center [458, 37] width 49 height 9
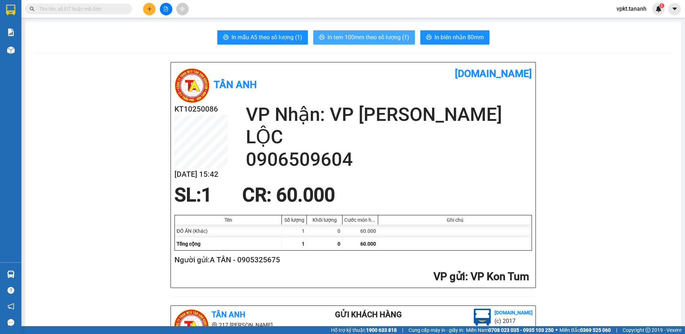
click at [364, 39] on span "In tem 100mm theo số lượng (1)" at bounding box center [368, 37] width 82 height 9
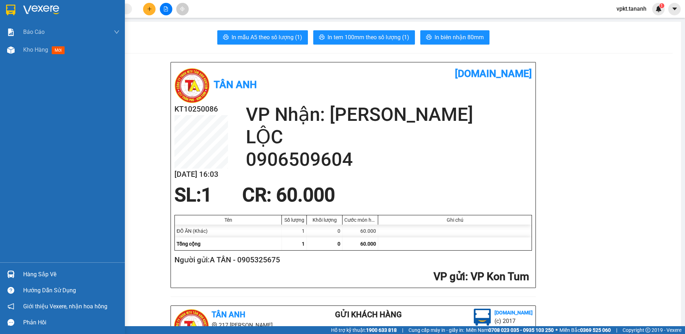
click at [4, 4] on div at bounding box center [62, 11] width 125 height 23
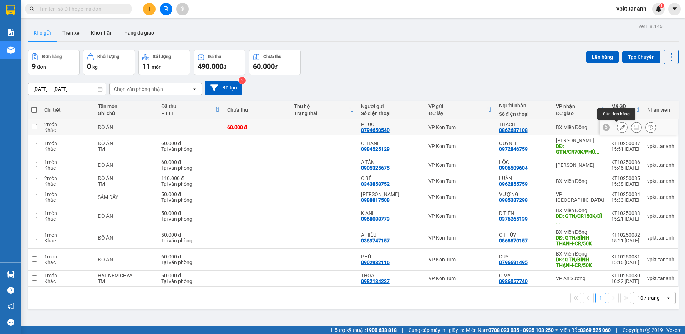
click at [619, 126] on icon at bounding box center [621, 127] width 5 height 5
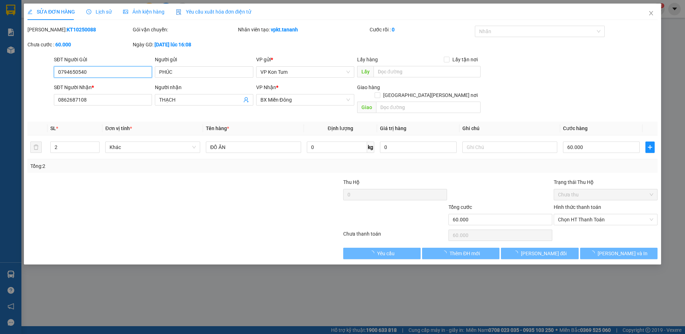
type input "0794650540"
type input "0862687108"
type input "60.000"
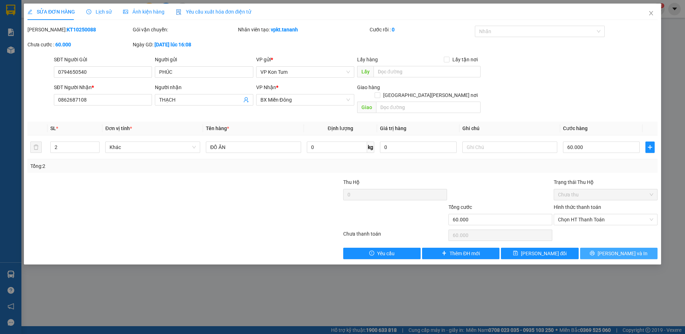
click at [634, 248] on button "[PERSON_NAME] và In" at bounding box center [618, 253] width 77 height 11
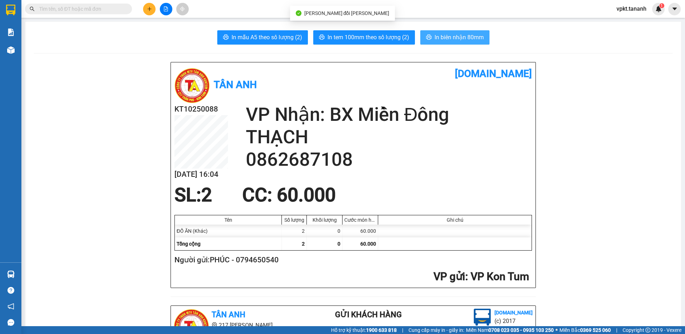
click at [443, 37] on span "In biên nhận 80mm" at bounding box center [458, 37] width 49 height 9
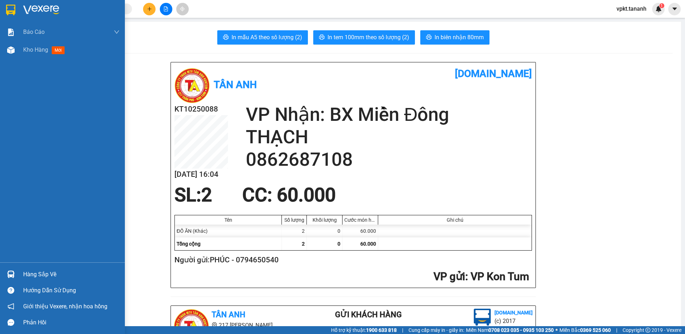
click at [6, 7] on img at bounding box center [10, 10] width 9 height 11
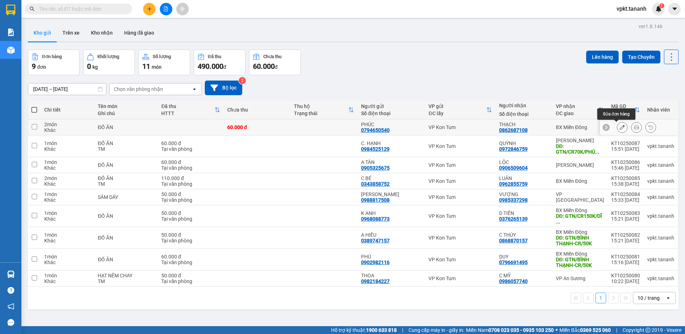
click at [619, 125] on icon at bounding box center [621, 127] width 5 height 5
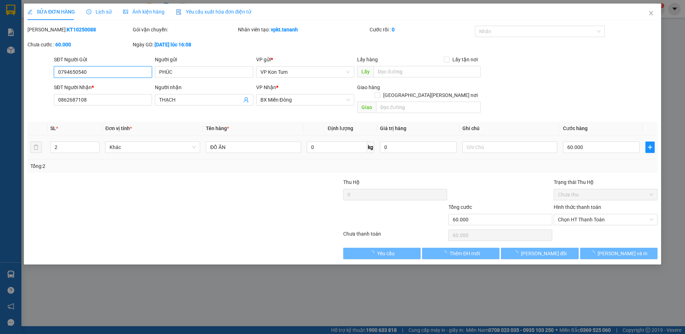
type input "0794650540"
type input "0862687108"
type input "60.000"
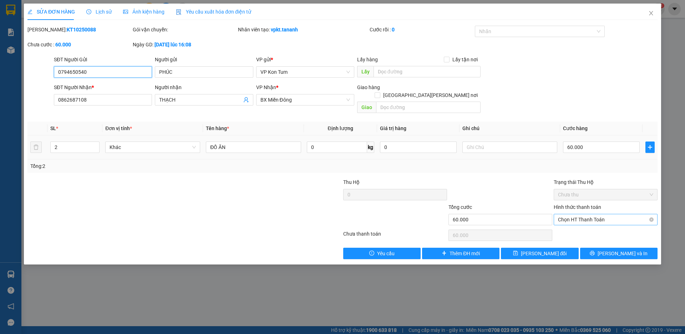
click at [586, 214] on span "Chọn HT Thanh Toán" at bounding box center [605, 219] width 95 height 11
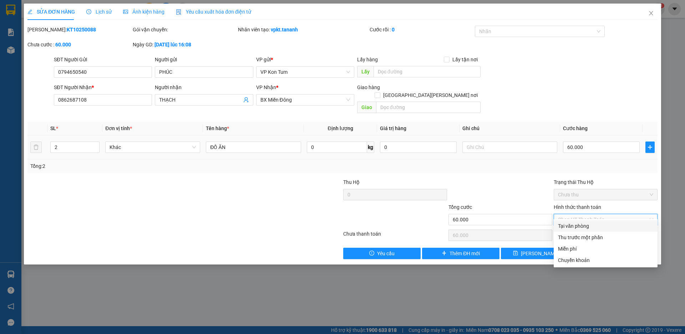
click at [565, 225] on div "Tại văn phòng" at bounding box center [605, 226] width 95 height 8
type input "0"
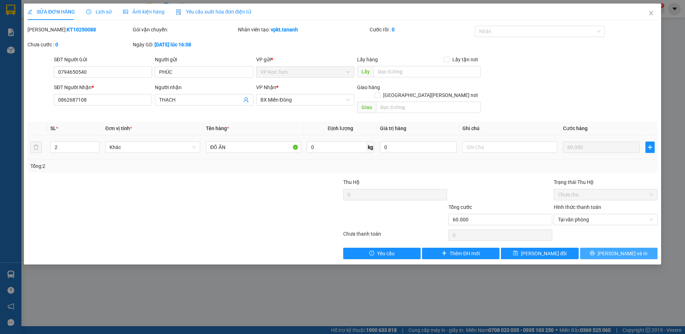
click at [594, 251] on icon "printer" at bounding box center [591, 253] width 5 height 5
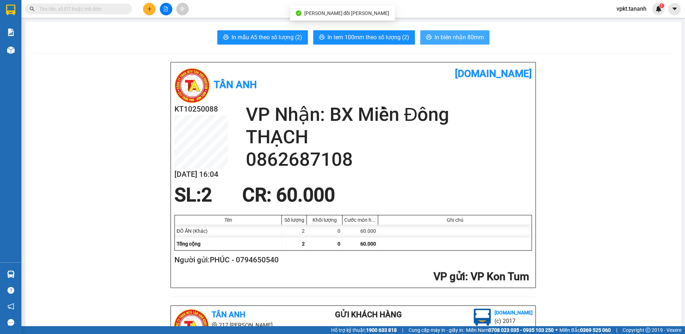
click at [439, 41] on span "In biên nhận 80mm" at bounding box center [458, 37] width 49 height 9
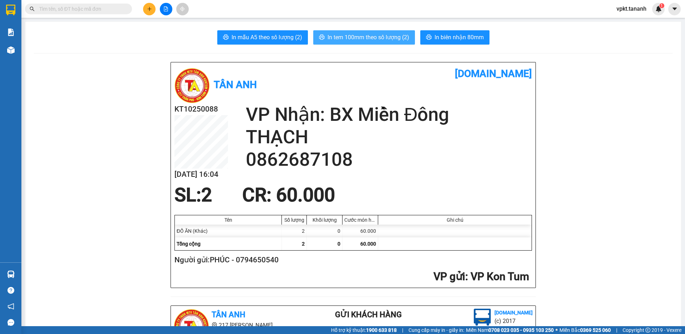
click at [371, 37] on span "In tem 100mm theo số lượng (2)" at bounding box center [368, 37] width 82 height 9
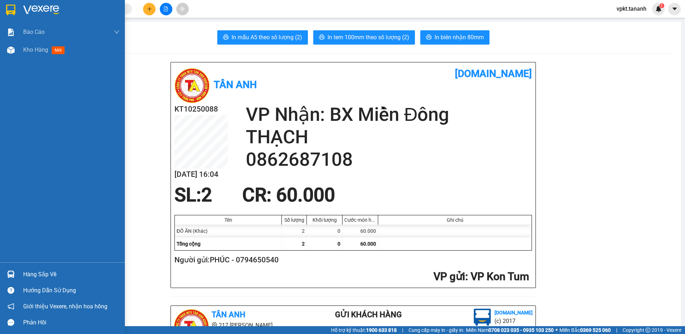
click at [13, 5] on img at bounding box center [10, 10] width 9 height 11
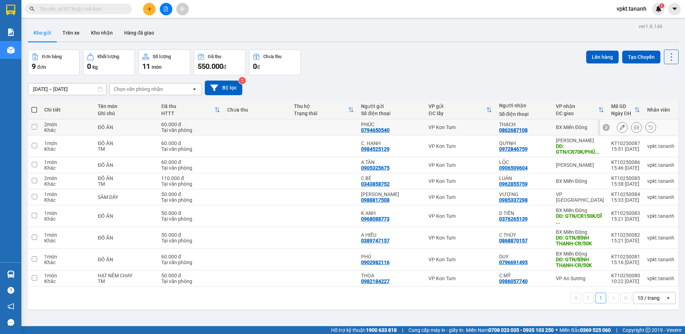
click at [619, 128] on icon at bounding box center [621, 127] width 5 height 5
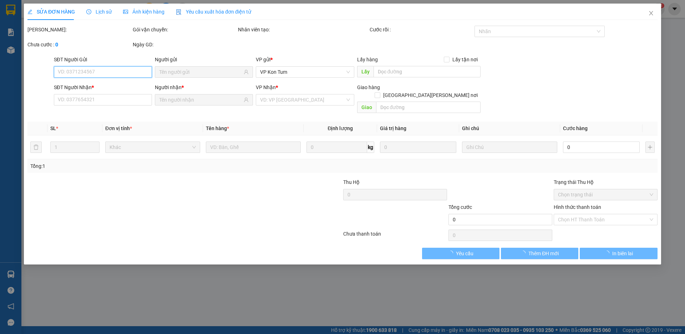
type input "0794650540"
type input "0862687108"
type input "60.000"
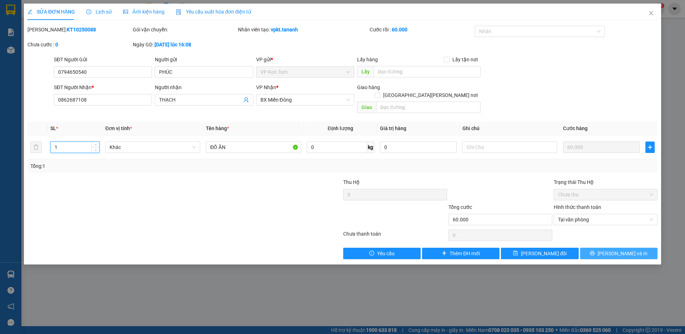
type input "1"
click at [616, 250] on span "[PERSON_NAME] và In" at bounding box center [622, 254] width 50 height 8
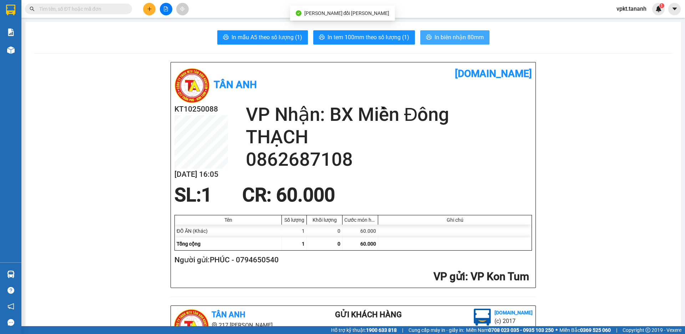
click at [435, 35] on span "In biên nhận 80mm" at bounding box center [458, 37] width 49 height 9
click at [440, 41] on span "In biên nhận 80mm" at bounding box center [458, 37] width 49 height 9
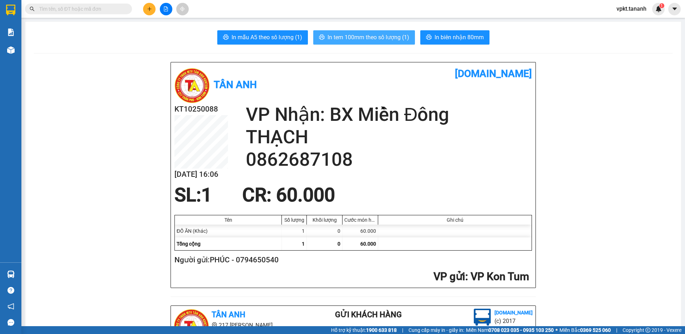
click at [371, 34] on span "In tem 100mm theo số lượng (1)" at bounding box center [368, 37] width 82 height 9
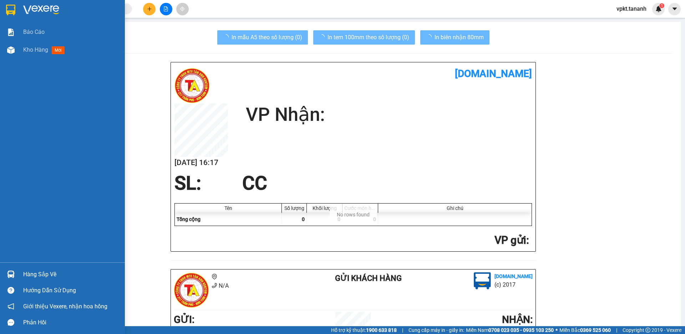
click at [5, 8] on div at bounding box center [11, 10] width 12 height 12
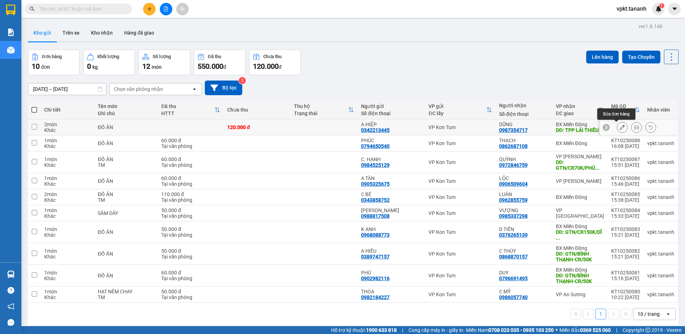
click at [619, 126] on icon at bounding box center [621, 127] width 5 height 5
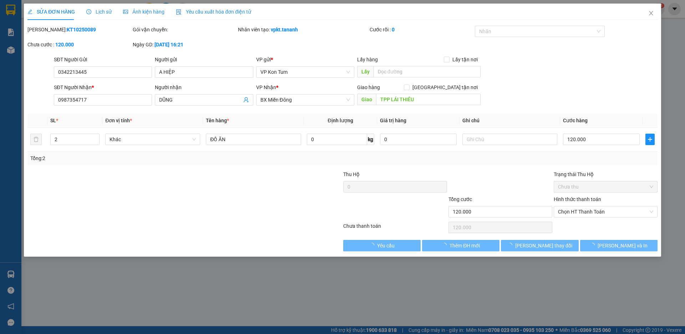
type input "0342213445"
type input "0987354717"
type input "TPP LÁI THIÊU"
type input "120.000"
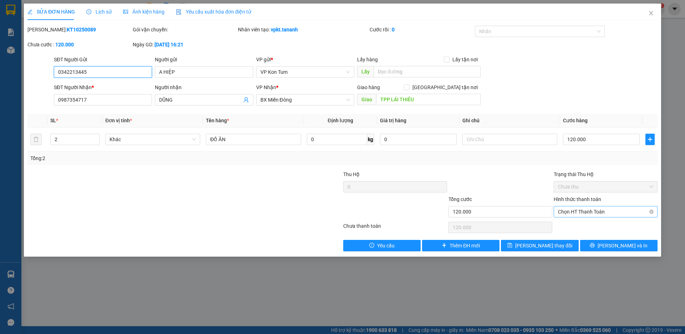
click at [611, 212] on span "Chọn HT Thanh Toán" at bounding box center [605, 211] width 95 height 11
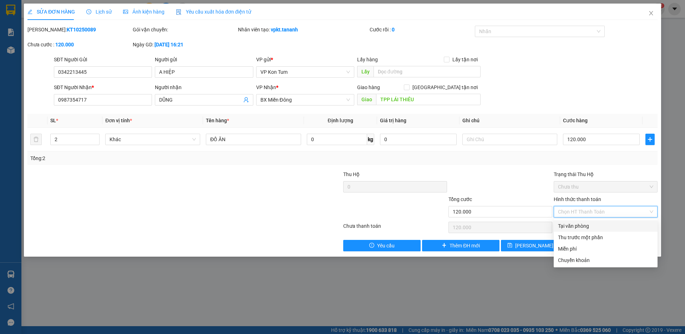
click at [594, 225] on div "Tại văn phòng" at bounding box center [605, 226] width 95 height 8
type input "0"
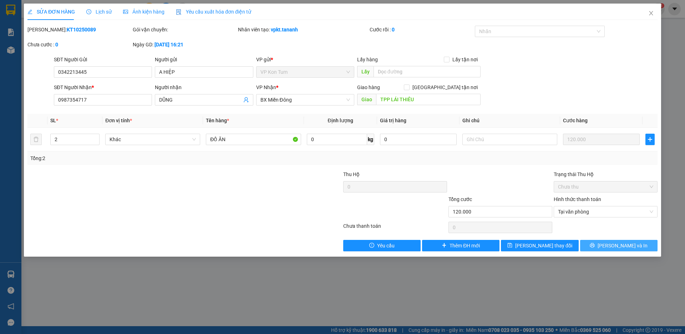
click at [611, 246] on button "[PERSON_NAME] và In" at bounding box center [618, 245] width 77 height 11
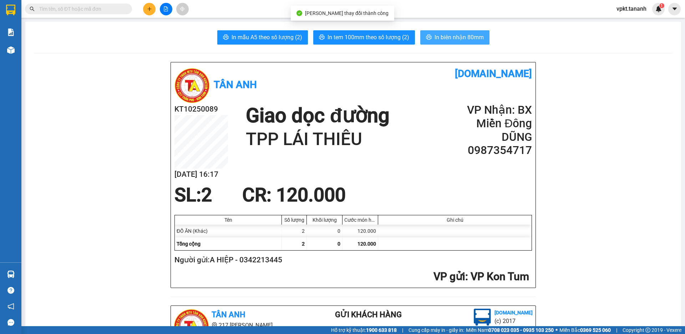
click at [444, 39] on span "In biên nhận 80mm" at bounding box center [458, 37] width 49 height 9
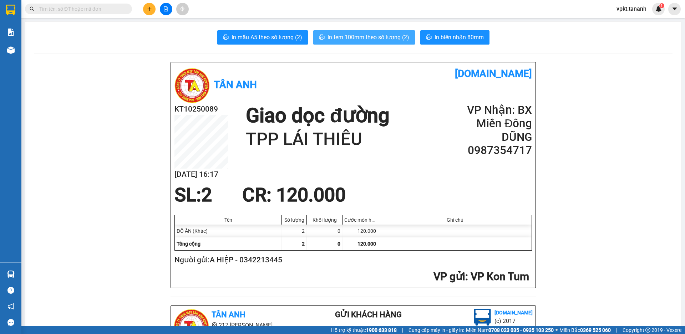
click at [371, 34] on span "In tem 100mm theo số lượng (2)" at bounding box center [368, 37] width 82 height 9
click at [146, 12] on button at bounding box center [149, 9] width 12 height 12
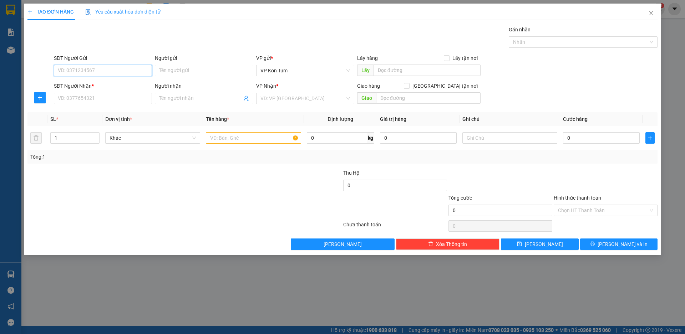
click at [108, 73] on input "SĐT Người Gửi" at bounding box center [103, 70] width 98 height 11
click at [167, 72] on input "Người gửi" at bounding box center [204, 70] width 98 height 11
drag, startPoint x: 174, startPoint y: 71, endPoint x: 138, endPoint y: 61, distance: 38.3
click at [139, 61] on div "SĐT Người Gửi VD: 0371234567 Người gửi AN VP gửi * VP [PERSON_NAME] Lấy hàng Lấ…" at bounding box center [355, 66] width 606 height 25
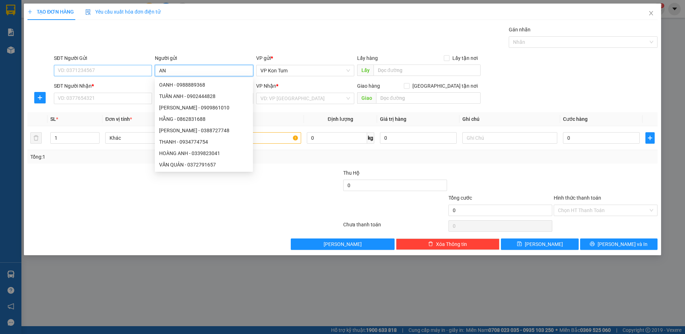
type input "AN"
click at [128, 67] on input "SĐT Người Gửi" at bounding box center [103, 70] width 98 height 11
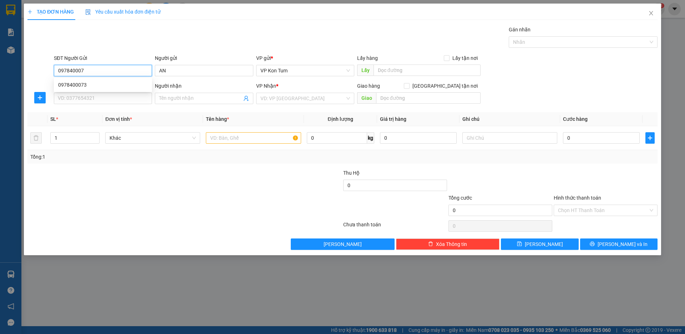
type input "0978400073"
click at [132, 83] on div "0978400073" at bounding box center [103, 85] width 90 height 8
type input "0955565131"
type input "QUYÊN"
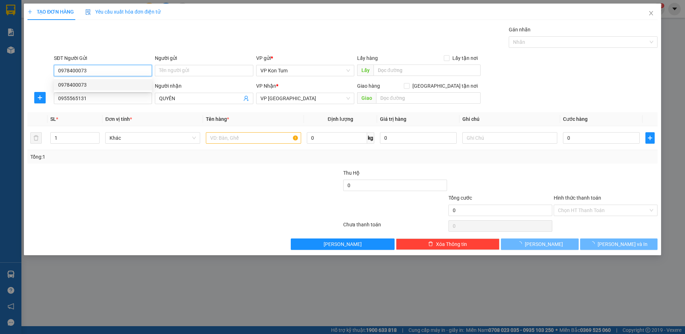
type input "40.000"
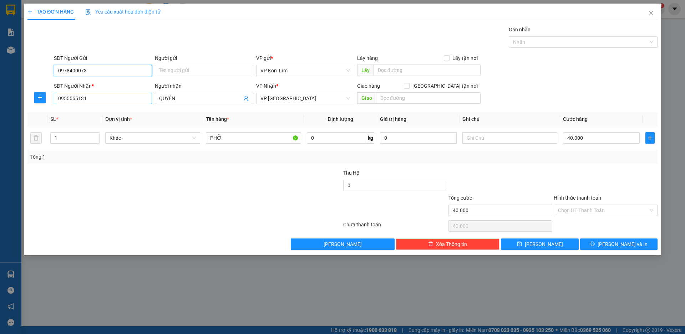
type input "0978400073"
drag, startPoint x: 117, startPoint y: 95, endPoint x: 14, endPoint y: 73, distance: 106.0
click at [14, 73] on div "TẠO ĐƠN HÀNG Yêu cầu xuất hóa đơn điện tử Transit Pickup Surcharge Ids Transit …" at bounding box center [342, 167] width 685 height 334
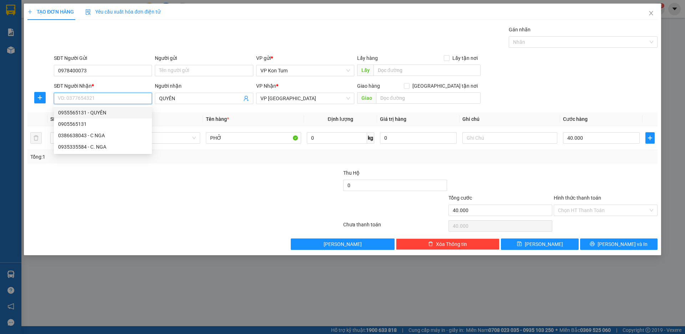
click at [133, 100] on input "SĐT Người Nhận *" at bounding box center [103, 98] width 98 height 11
click at [111, 112] on div "0386638043 - C NGA" at bounding box center [103, 113] width 90 height 8
type input "0386638043"
type input "C NGA"
type input "CX 17/[GEOGRAPHIC_DATA]"
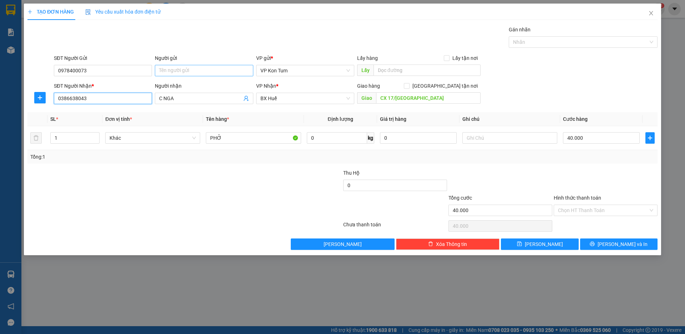
type input "0386638043"
click at [180, 71] on input "Người gửi" at bounding box center [204, 70] width 98 height 11
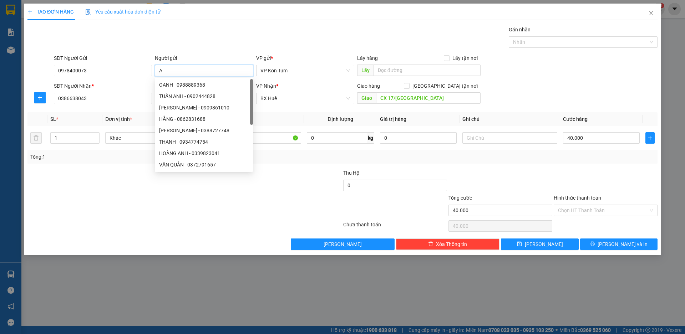
type input "AN"
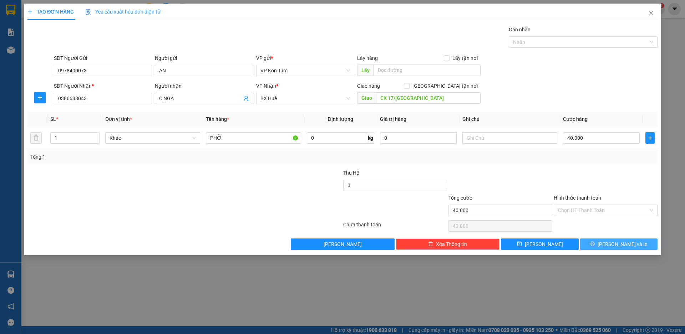
click at [612, 241] on button "[PERSON_NAME] và In" at bounding box center [618, 244] width 77 height 11
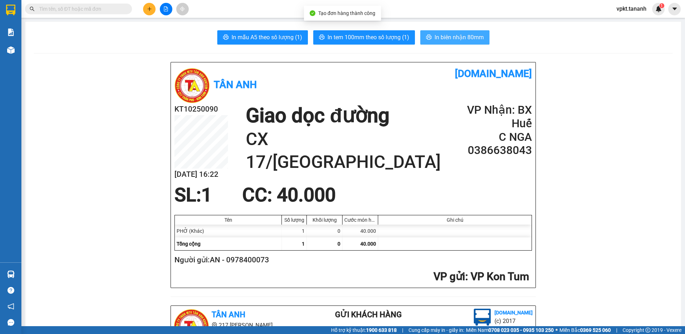
click at [448, 39] on span "In biên nhận 80mm" at bounding box center [458, 37] width 49 height 9
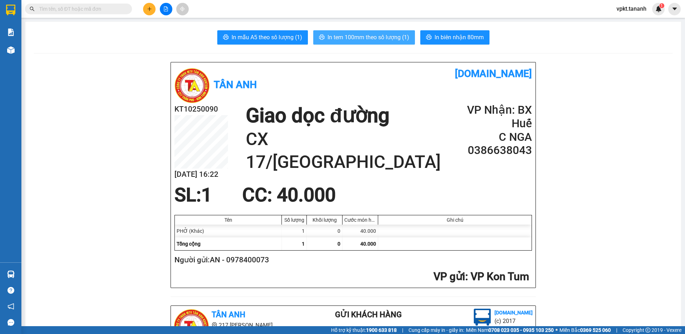
click at [372, 36] on span "In tem 100mm theo số lượng (1)" at bounding box center [368, 37] width 82 height 9
click at [153, 9] on button at bounding box center [149, 9] width 12 height 12
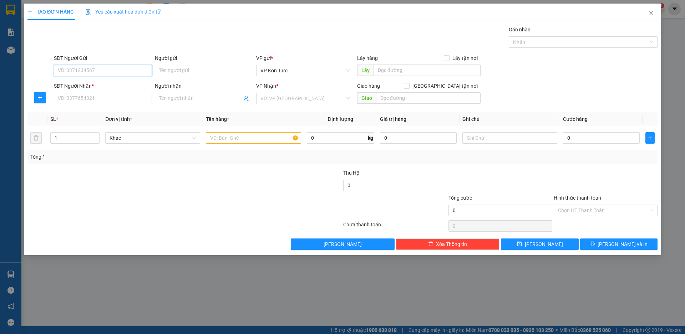
click at [100, 75] on input "SĐT Người Gửi" at bounding box center [103, 70] width 98 height 11
click at [113, 72] on input "SĐT Người Gửi" at bounding box center [103, 70] width 98 height 11
type input "0395227069"
click at [209, 74] on input "Người gửi" at bounding box center [204, 70] width 98 height 11
type input "C. NHƯ"
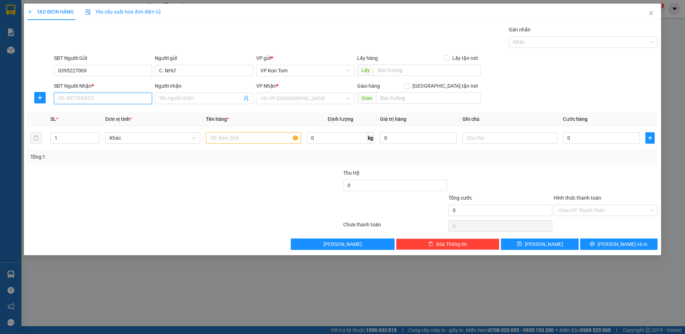
click at [83, 98] on input "SĐT Người Nhận *" at bounding box center [103, 98] width 98 height 11
type input "0327170445"
click at [205, 101] on input "Người nhận" at bounding box center [200, 99] width 82 height 8
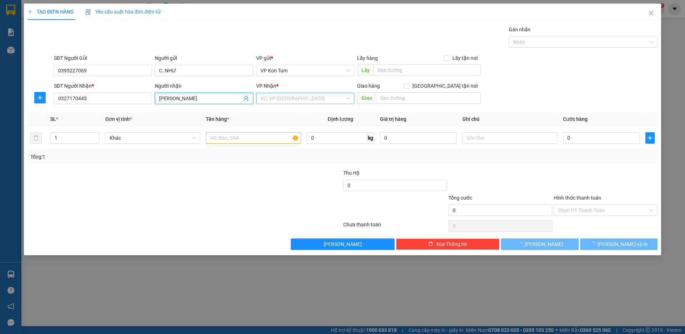
type input "[PERSON_NAME]"
click at [303, 98] on input "search" at bounding box center [302, 98] width 85 height 11
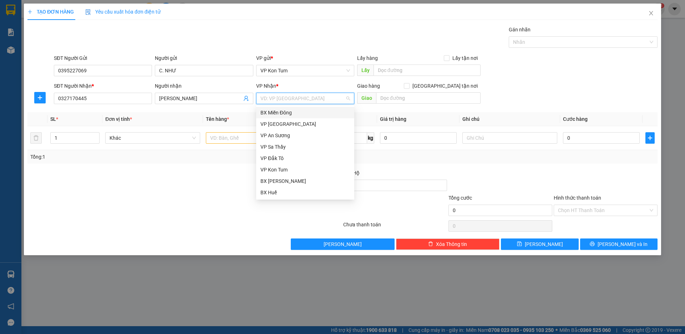
type input "B"
click at [278, 189] on div "BX Huế" at bounding box center [305, 193] width 90 height 8
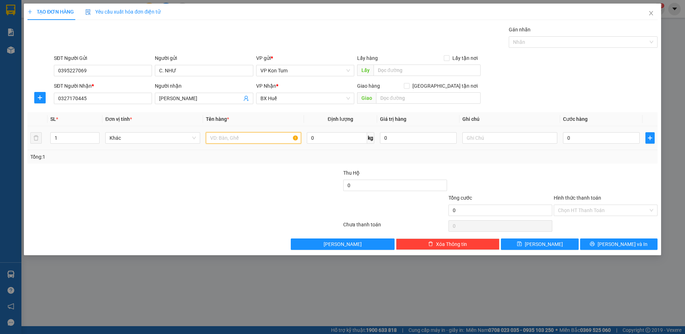
click at [248, 134] on input "text" at bounding box center [253, 137] width 95 height 11
type input "D"
type input "ĐỒ ĂN"
click at [586, 140] on input "0" at bounding box center [601, 137] width 77 height 11
type input "6"
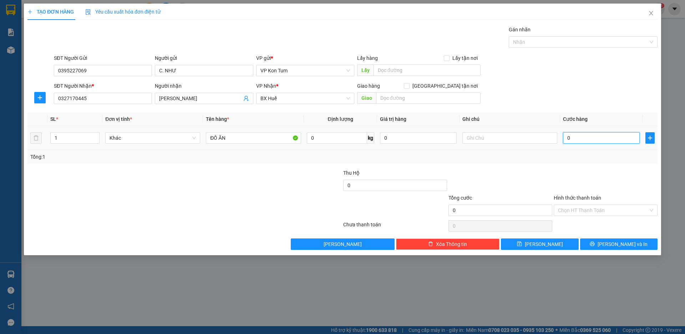
type input "6"
type input "60"
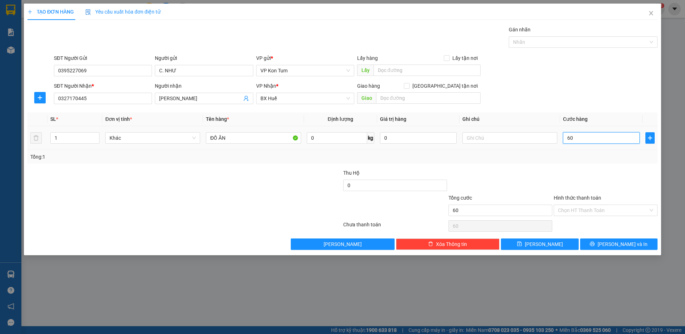
type input "600"
type input "6.000"
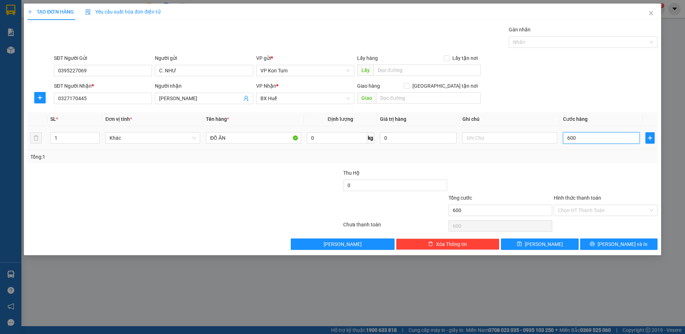
type input "6.000"
type input "60.000"
drag, startPoint x: 584, startPoint y: 139, endPoint x: 540, endPoint y: 134, distance: 44.5
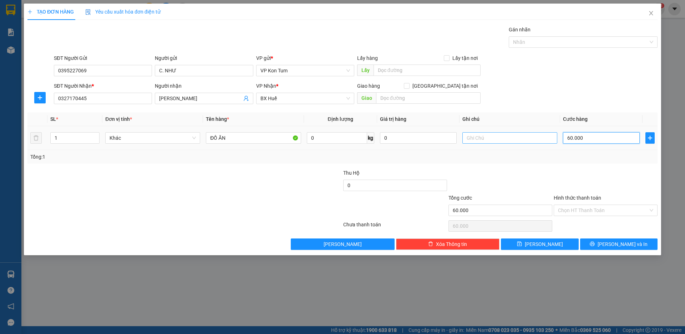
click at [541, 134] on tr "1 Khác ĐỒ ĂN 0 kg 0 60.000" at bounding box center [342, 138] width 630 height 24
type input "7"
type input "70"
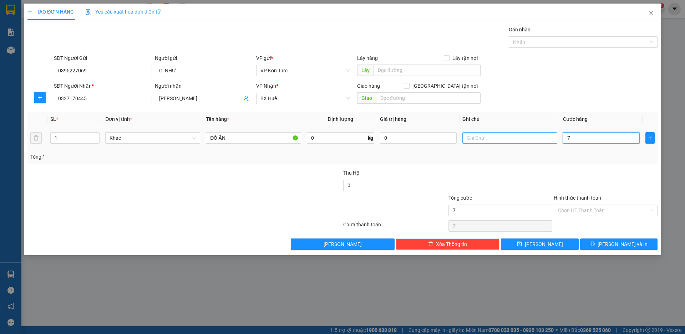
type input "70"
type input "700"
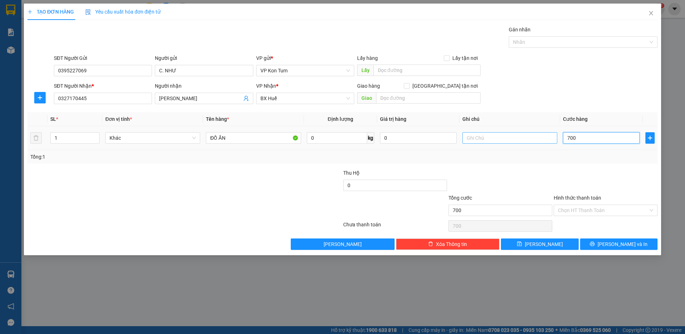
type input "7.000"
type input "70.000"
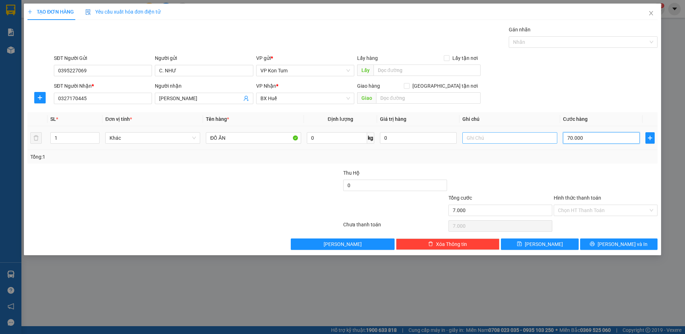
type input "70.000"
click at [570, 212] on input "Hình thức thanh toán" at bounding box center [603, 210] width 90 height 11
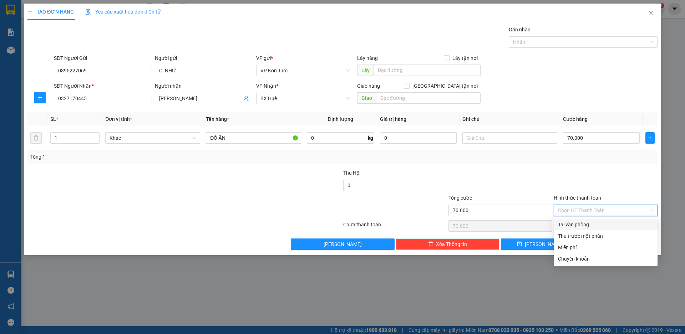
click at [568, 225] on div "Tại văn phòng" at bounding box center [605, 225] width 95 height 8
type input "0"
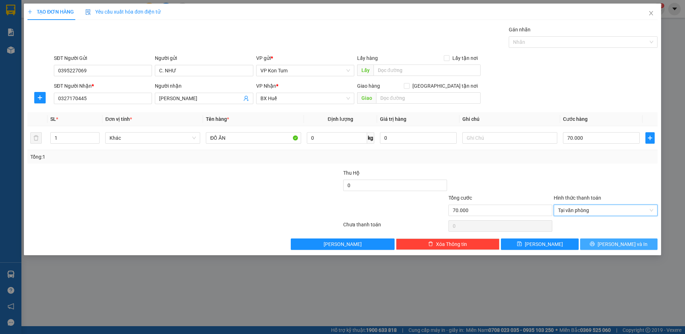
click at [594, 245] on icon "printer" at bounding box center [591, 243] width 5 height 5
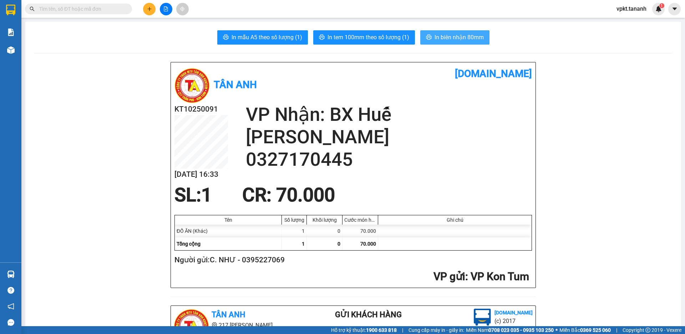
click at [438, 40] on span "In biên nhận 80mm" at bounding box center [458, 37] width 49 height 9
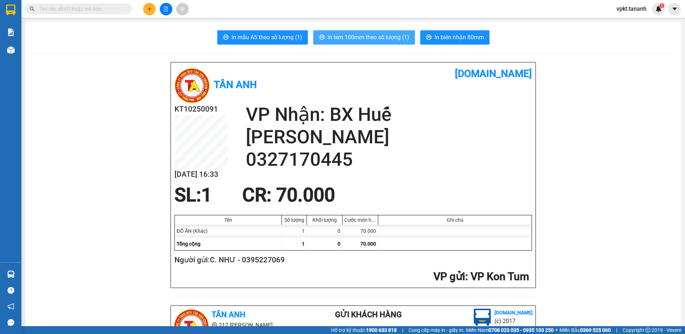
click at [380, 37] on span "In tem 100mm theo số lượng (1)" at bounding box center [368, 37] width 82 height 9
click at [152, 12] on button at bounding box center [149, 9] width 12 height 12
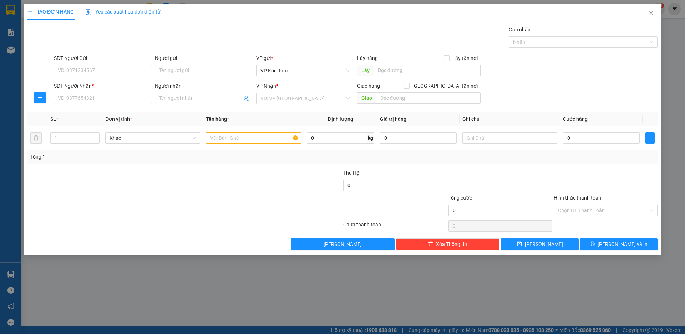
click at [110, 64] on div "SĐT Người Gửi" at bounding box center [103, 59] width 98 height 11
click at [117, 72] on input "SĐT Người Gửi" at bounding box center [103, 70] width 98 height 11
type input "0968641122"
drag, startPoint x: 99, startPoint y: 84, endPoint x: 104, endPoint y: 89, distance: 6.9
click at [100, 84] on div "0968641122 - A LÂM" at bounding box center [103, 85] width 90 height 8
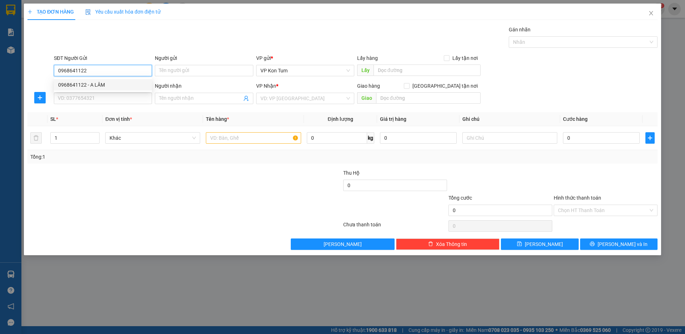
type input "A LÂM"
type input "0984561984"
type input "A LINH"
type input "50.000"
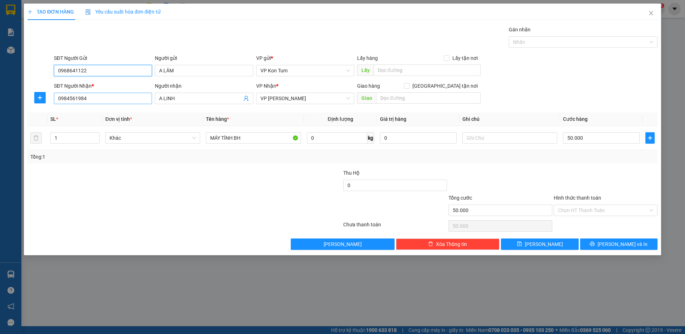
type input "0968641122"
drag, startPoint x: 104, startPoint y: 96, endPoint x: 18, endPoint y: 61, distance: 93.1
click at [32, 93] on div "SĐT Người Nhận * 0984561984 0984561984 Người nhận A LINH VP Nhận * VP Thành Thá…" at bounding box center [342, 94] width 631 height 25
type input "0938248454"
drag, startPoint x: 181, startPoint y: 94, endPoint x: 174, endPoint y: 95, distance: 6.8
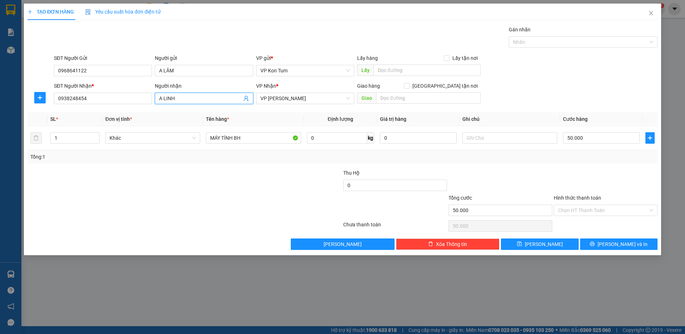
click at [174, 95] on span "A LINH" at bounding box center [204, 98] width 98 height 11
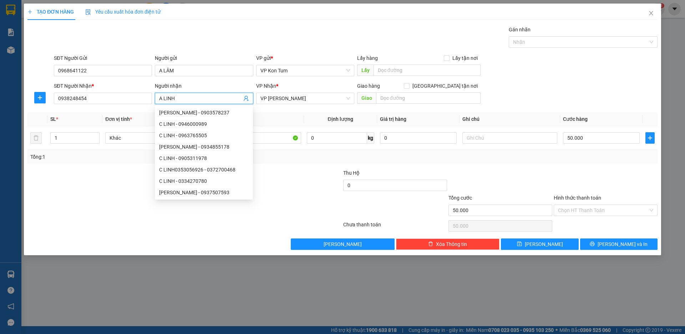
drag, startPoint x: 186, startPoint y: 101, endPoint x: 89, endPoint y: 80, distance: 98.8
click at [103, 77] on form "SĐT Người Gửi 0968641122 Người gửi A LÂM VP gửi * VP Kon Tum Lấy hàng Lấy tận n…" at bounding box center [342, 80] width 630 height 53
click at [162, 102] on input "Người nhận" at bounding box center [200, 99] width 82 height 8
click at [168, 101] on input "Người nhận" at bounding box center [200, 99] width 82 height 8
type input "C. HIỀN"
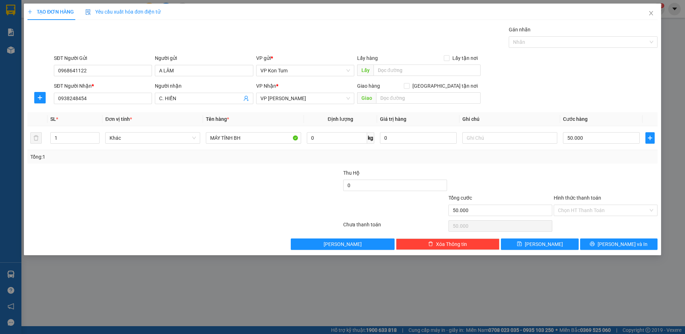
click at [114, 164] on div "Transit Pickup Surcharge Ids Transit Deliver Surcharge Ids Transit Deliver Surc…" at bounding box center [342, 138] width 630 height 224
click at [297, 99] on span "VP [PERSON_NAME]" at bounding box center [305, 98] width 90 height 11
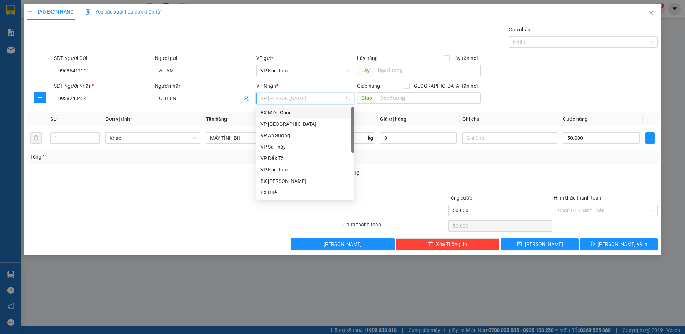
click at [299, 114] on div "BX Miền Đông" at bounding box center [305, 113] width 90 height 8
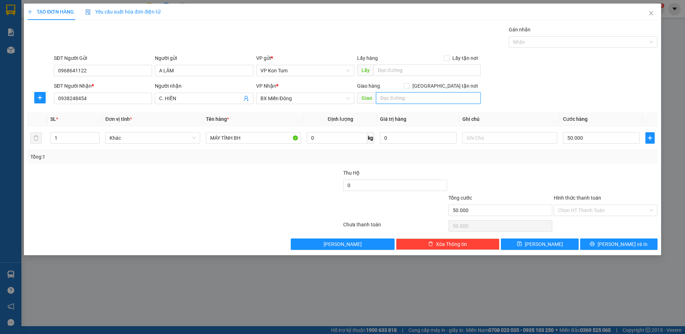
click at [401, 99] on input "text" at bounding box center [428, 97] width 104 height 11
type input "GTN/"
drag, startPoint x: 400, startPoint y: 101, endPoint x: 316, endPoint y: 82, distance: 85.8
click at [316, 82] on div "SĐT Người Nhận * 0938248454 Người nhận C. HIỀN VP Nhận * BX Miền Đông Giao hàng…" at bounding box center [355, 94] width 606 height 25
click at [593, 140] on input "50.000" at bounding box center [601, 137] width 77 height 11
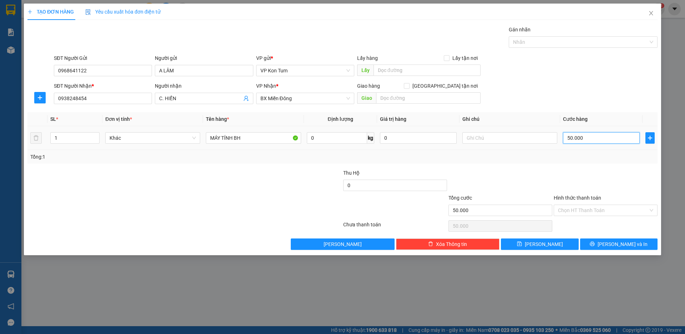
type input "6"
type input "60"
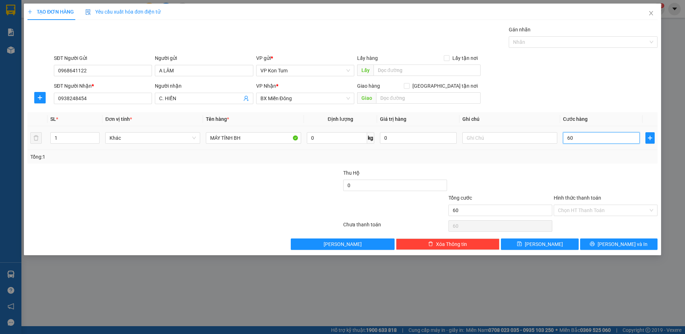
type input "600"
type input "6.000"
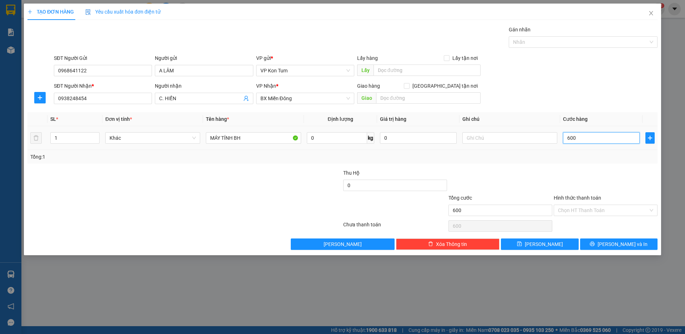
type input "6.000"
type input "60.000"
click at [602, 211] on input "Hình thức thanh toán" at bounding box center [603, 210] width 90 height 11
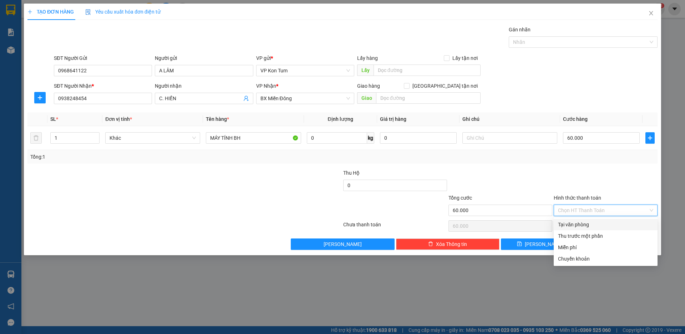
click at [590, 226] on div "Tại văn phòng" at bounding box center [605, 225] width 95 height 8
type input "0"
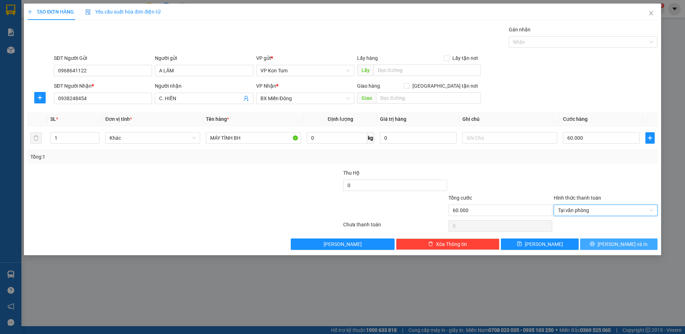
click at [594, 242] on button "[PERSON_NAME] và In" at bounding box center [618, 244] width 77 height 11
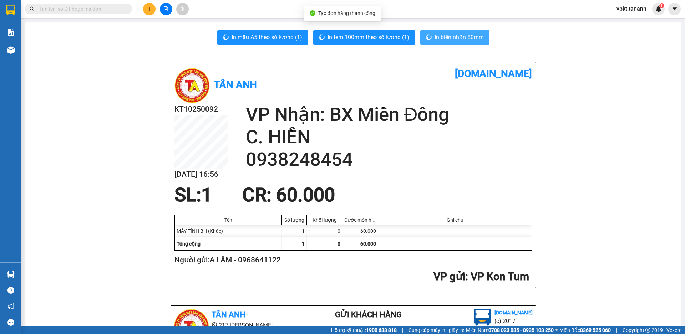
click at [446, 39] on span "In biên nhận 80mm" at bounding box center [458, 37] width 49 height 9
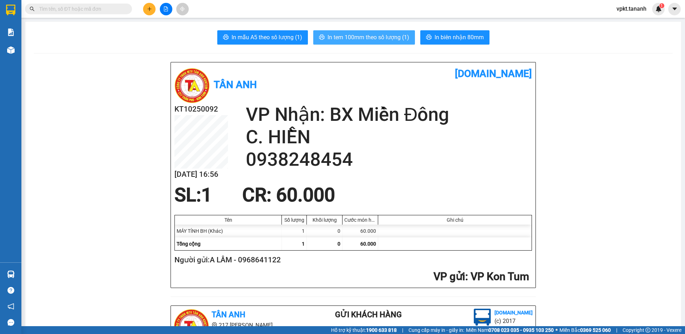
click at [373, 40] on span "In tem 100mm theo số lượng (1)" at bounding box center [368, 37] width 82 height 9
click at [380, 36] on span "In tem 100mm theo số lượng (1)" at bounding box center [368, 37] width 82 height 9
